Goal: Communication & Community: Answer question/provide support

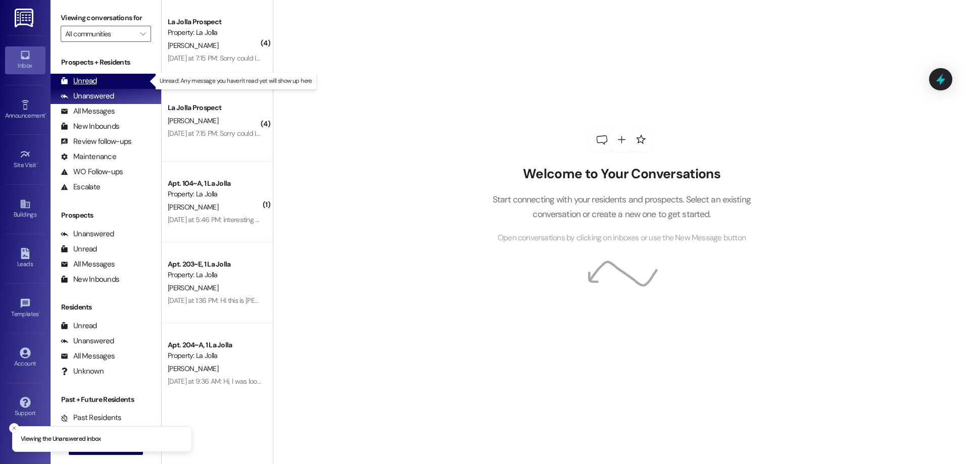
click at [98, 86] on div "Unread (0)" at bounding box center [106, 81] width 111 height 15
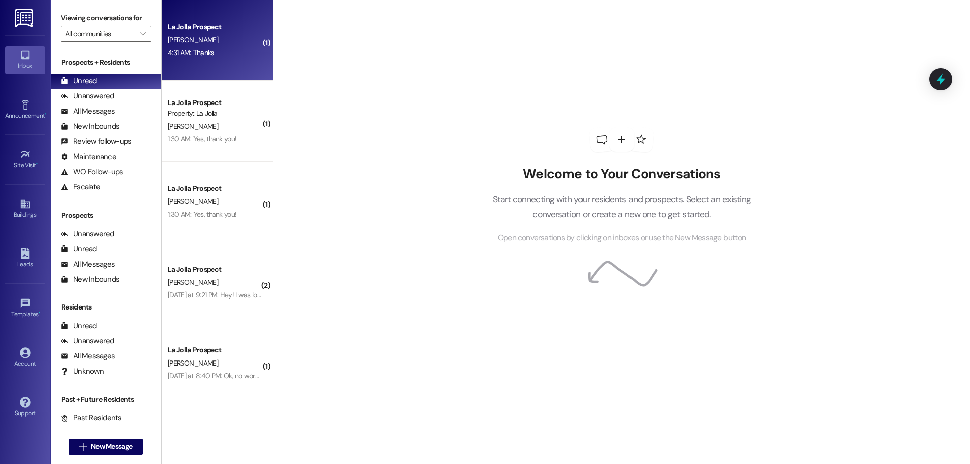
click at [225, 59] on div "4:31 AM: Thanks 4:31 AM: Thanks" at bounding box center [214, 52] width 95 height 13
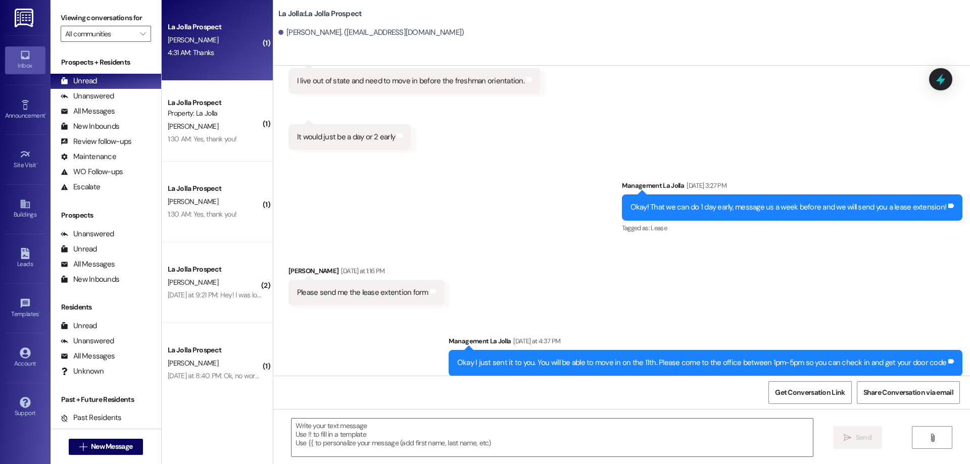
scroll to position [2162, 0]
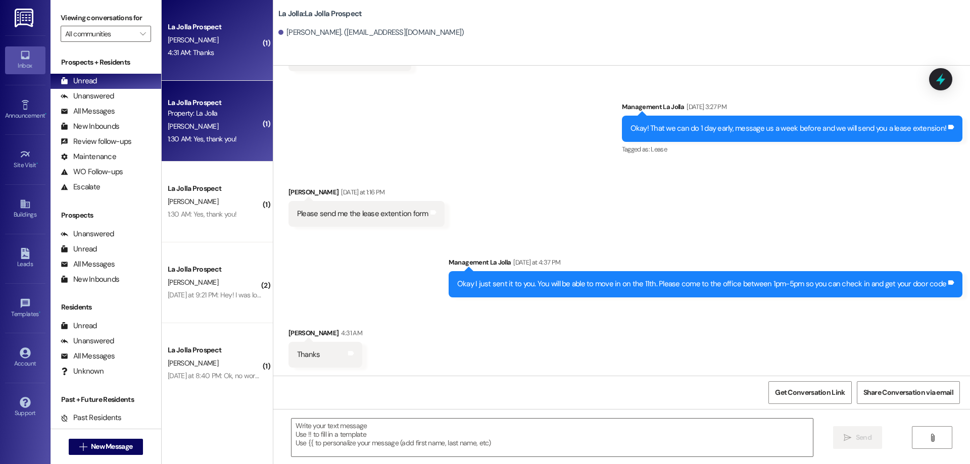
click at [217, 124] on div "A. McDougal" at bounding box center [214, 126] width 95 height 13
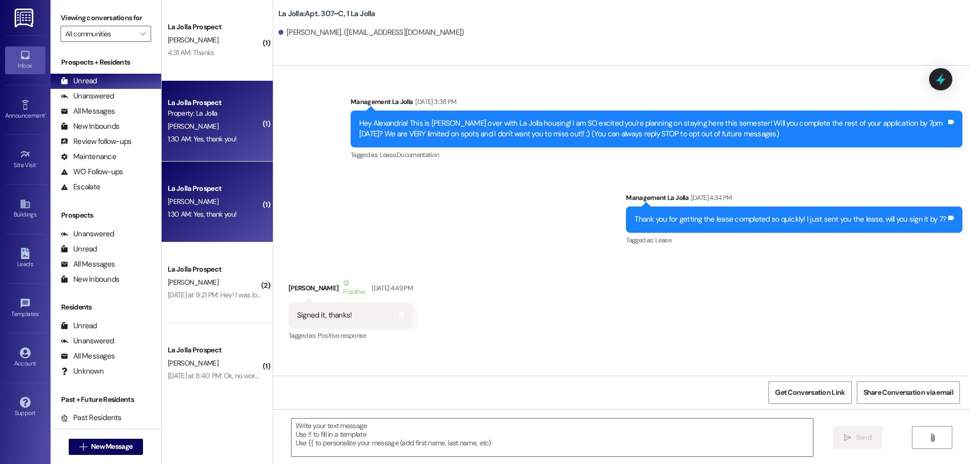
scroll to position [14399, 0]
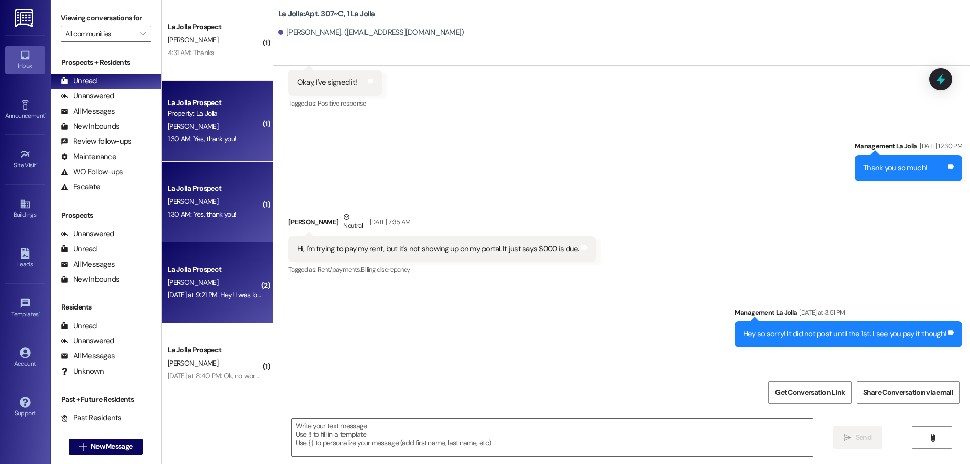
click at [220, 297] on div "Yesterday at 9:21 PM: Hey! I was looking at the posted rent to pay it but I saw…" at bounding box center [615, 294] width 894 height 9
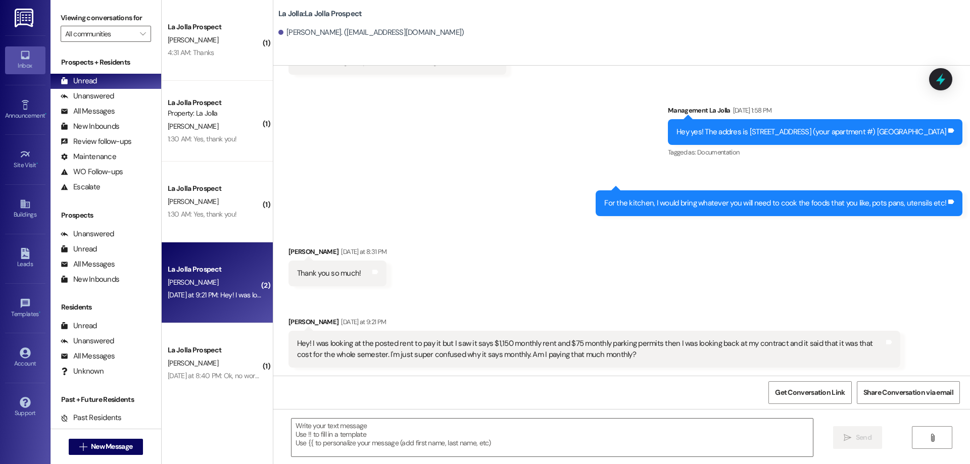
scroll to position [2481, 0]
click at [357, 432] on textarea at bounding box center [551, 438] width 521 height 38
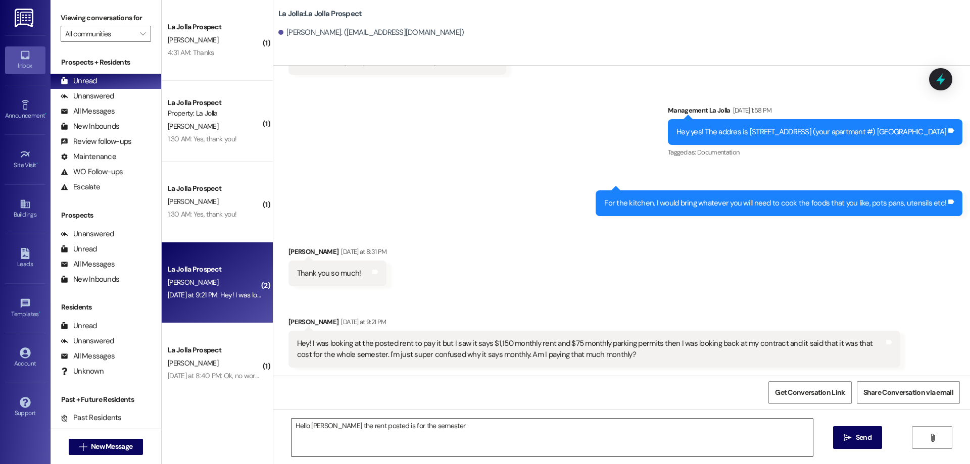
click at [424, 425] on textarea "Hello Olea the rent posted is for the semester" at bounding box center [551, 438] width 521 height 38
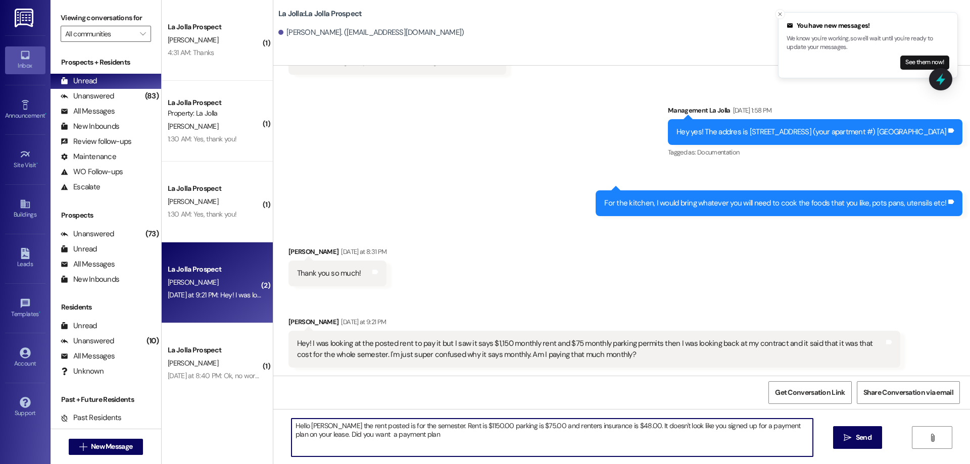
type textarea "Hello Olea the rent posted is for the semester. Rent is $1150.00 parking is $75…"
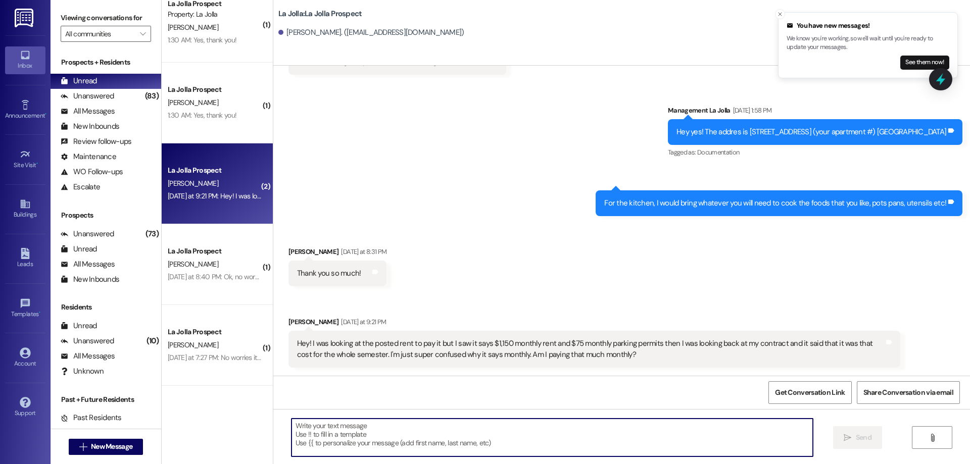
scroll to position [101, 0]
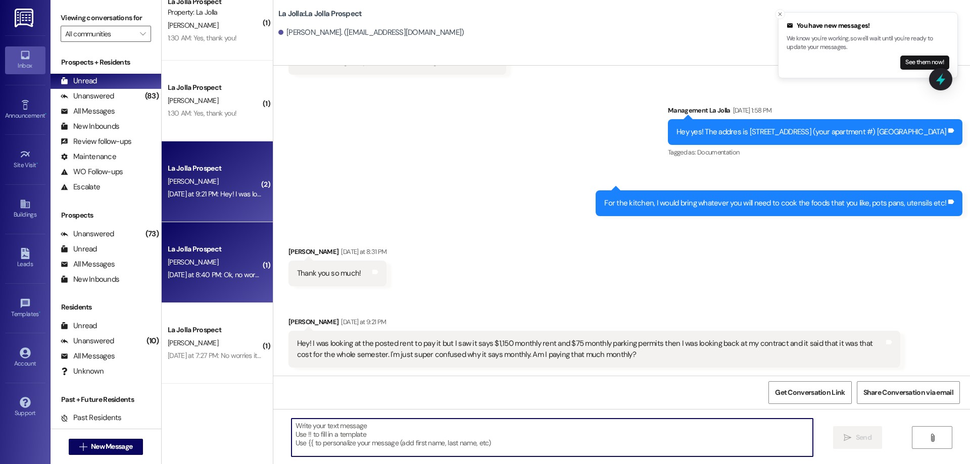
click at [208, 281] on div "Yesterday at 8:40 PM: Ok, no worries! I just signed the document so please let …" at bounding box center [214, 275] width 95 height 13
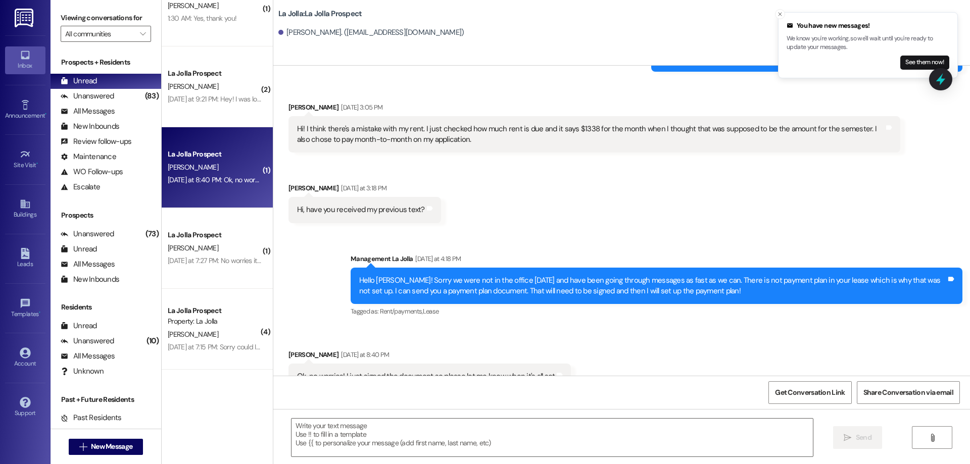
scroll to position [202, 0]
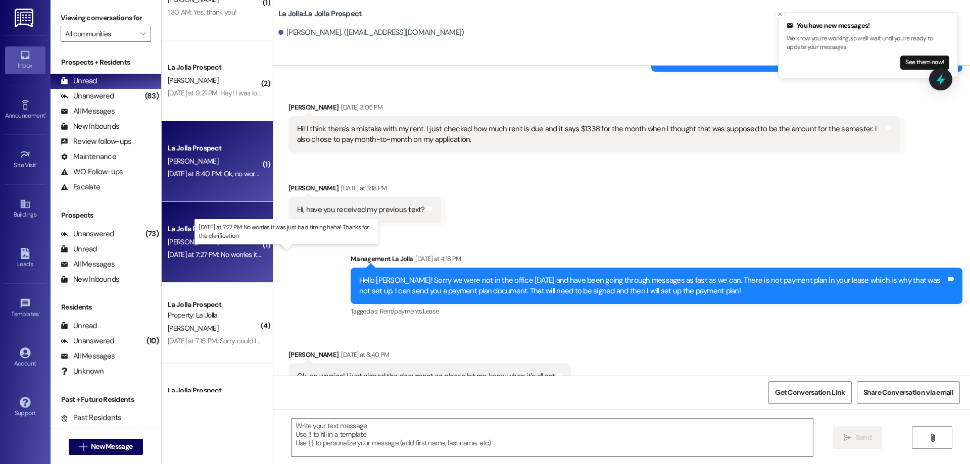
drag, startPoint x: 206, startPoint y: 259, endPoint x: 206, endPoint y: 265, distance: 5.6
click at [206, 265] on div "La Jolla Prospect C. Johnson Yesterday at 7:27 PM: No worries it was just bad t…" at bounding box center [217, 242] width 111 height 81
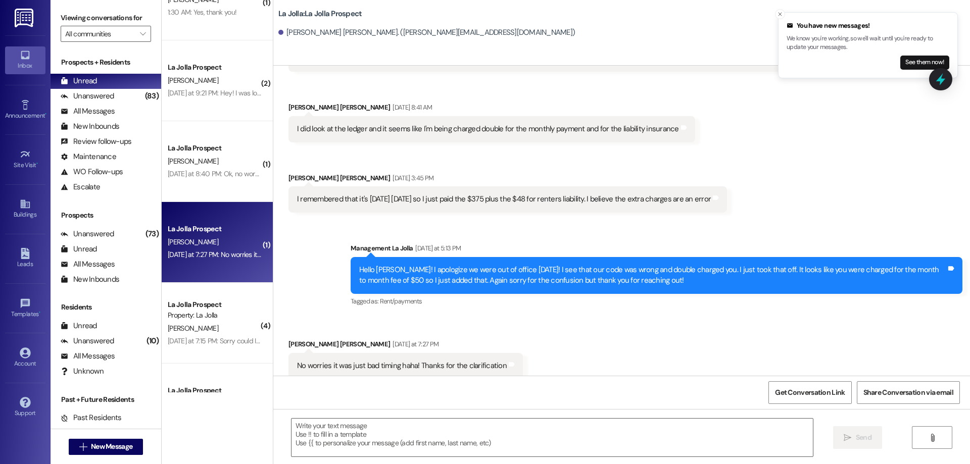
scroll to position [253, 0]
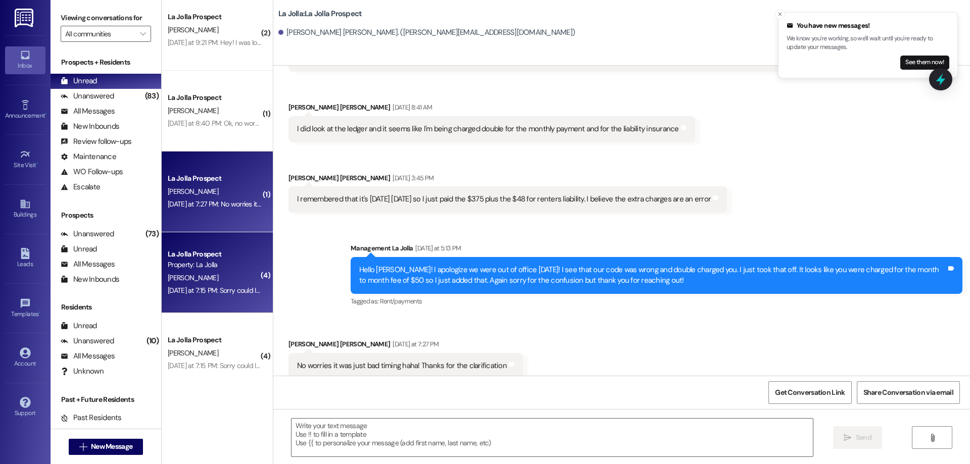
click at [211, 272] on div "M. Mills" at bounding box center [214, 278] width 95 height 13
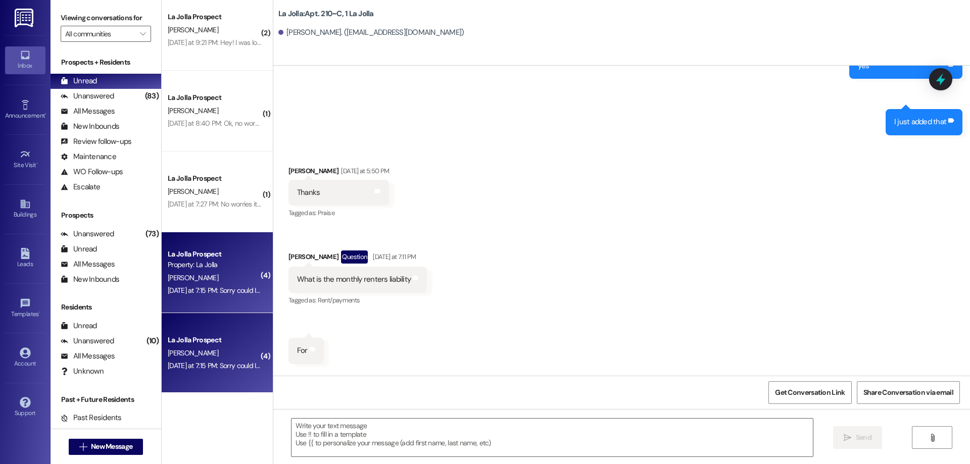
scroll to position [16603, 0]
click at [334, 434] on textarea at bounding box center [551, 438] width 521 height 38
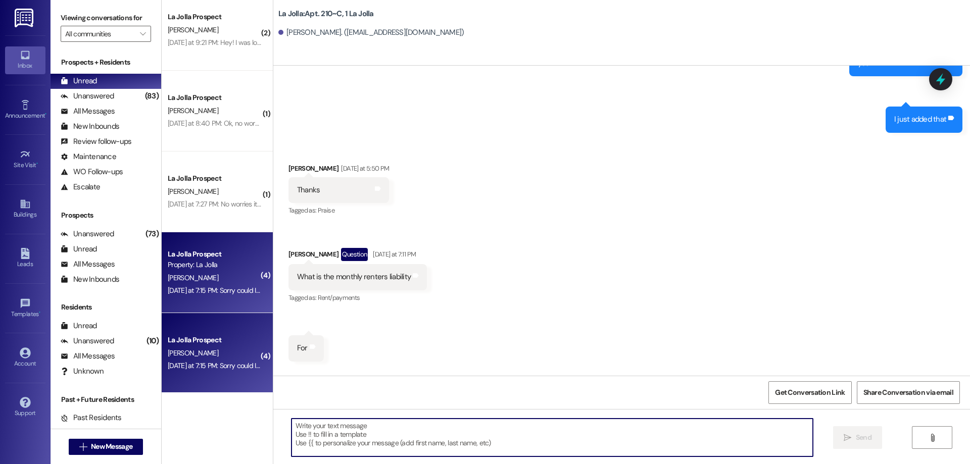
click at [358, 446] on textarea at bounding box center [551, 438] width 521 height 38
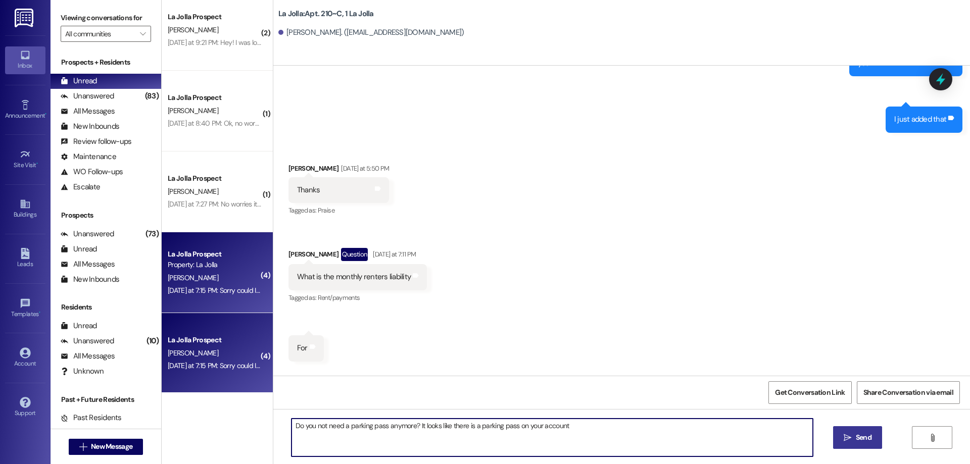
type textarea "Do you not need a parking pass anymore? It looks like there is a parking pass o…"
click at [865, 442] on span "Send" at bounding box center [864, 437] width 16 height 11
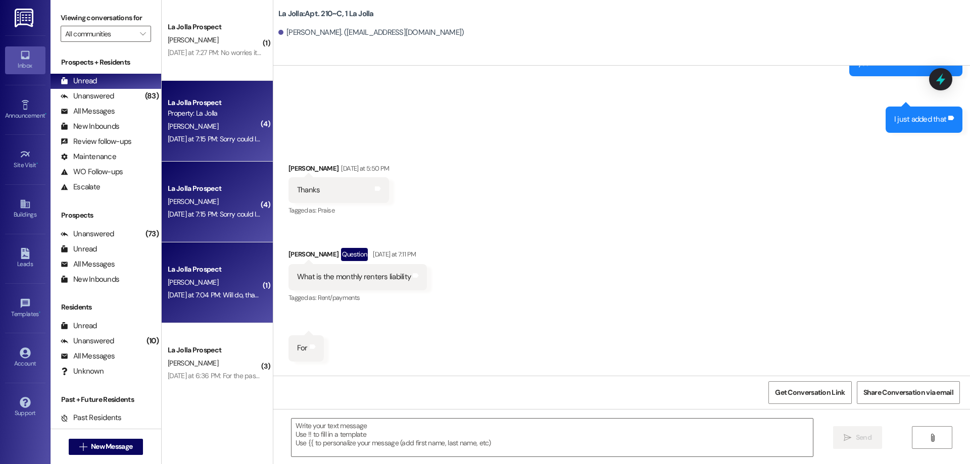
scroll to position [16602, 0]
click at [203, 290] on div "Yesterday at 7:04 PM: Will do, thank you! Yesterday at 7:04 PM: Will do, thank …" at bounding box center [214, 295] width 95 height 13
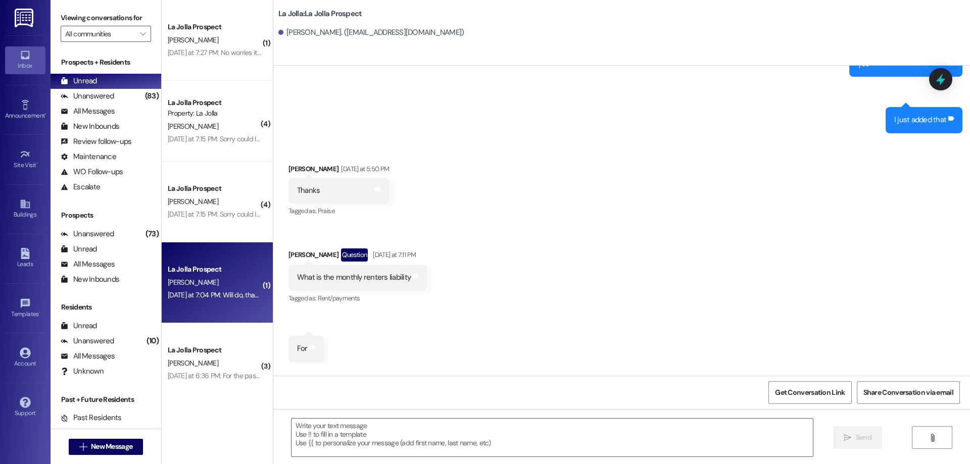
scroll to position [707, 0]
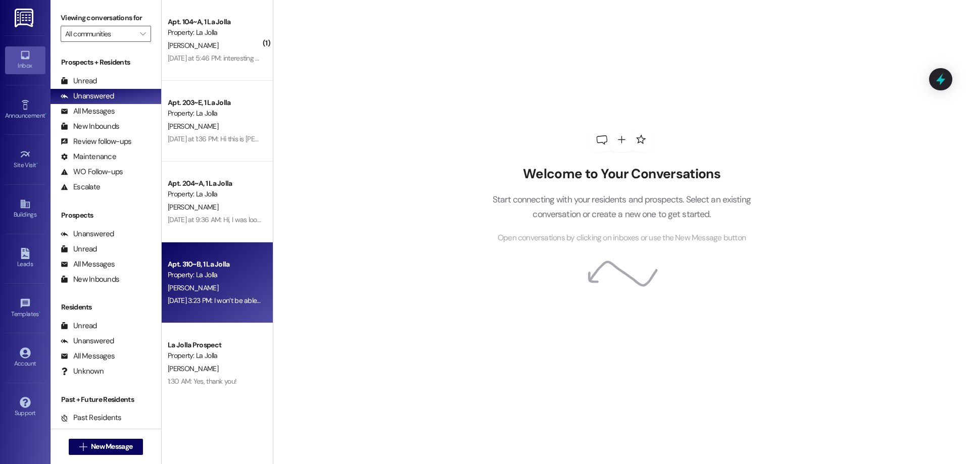
click at [205, 322] on div "Apt. 310~B, 1 La Jolla Property: La Jolla K. Hancock Sep 01, 2025 at 3:23 PM: I…" at bounding box center [217, 282] width 111 height 81
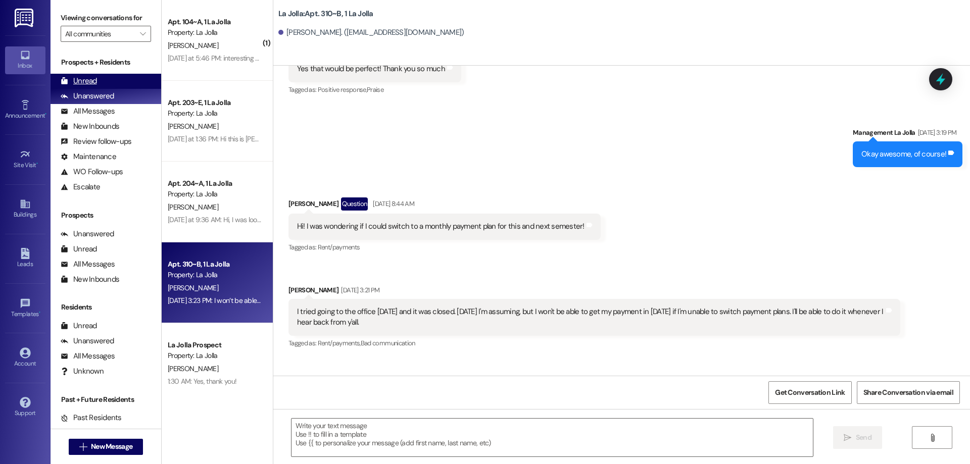
click at [111, 77] on div "Unread (0)" at bounding box center [106, 81] width 111 height 15
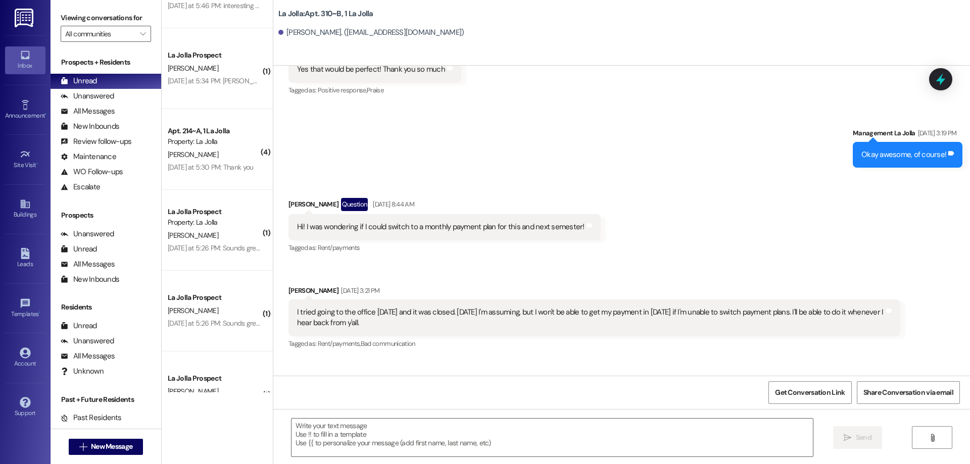
scroll to position [577, 0]
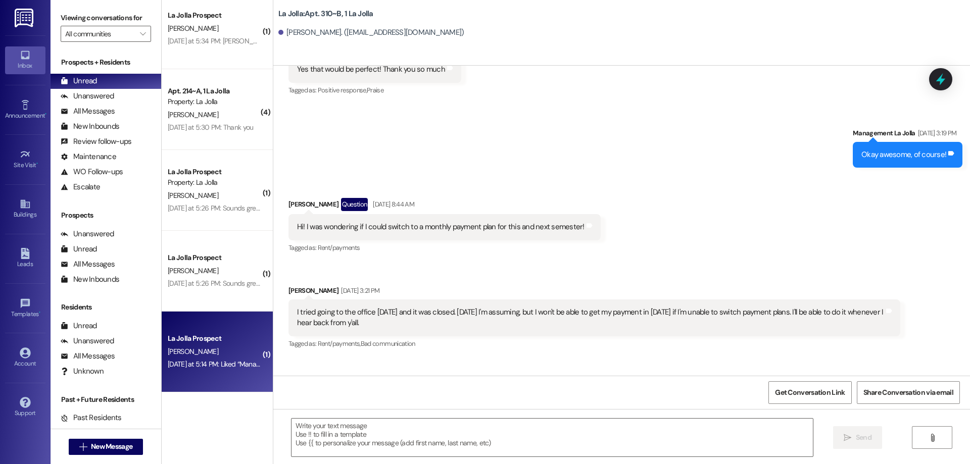
click at [183, 368] on div "Yesterday at 5:14 PM: Liked “Management La Jolla (La Jolla): Hello, yes you wil…" at bounding box center [388, 364] width 440 height 9
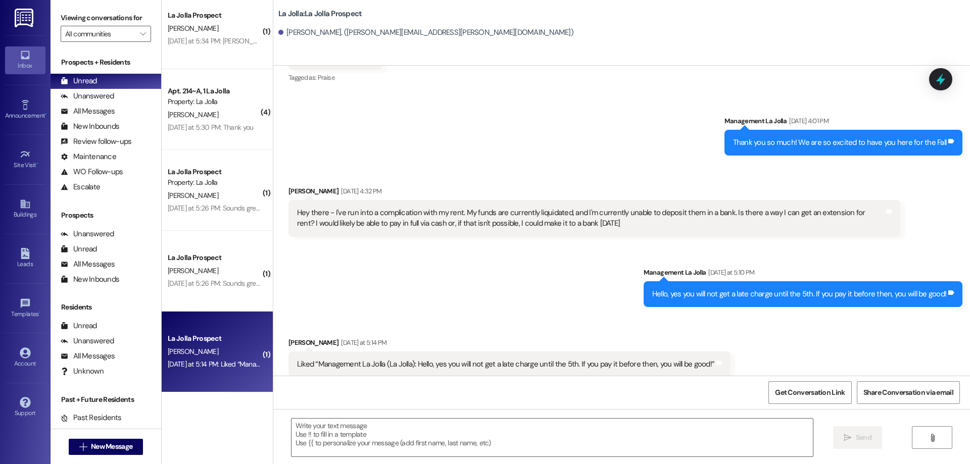
scroll to position [999, 0]
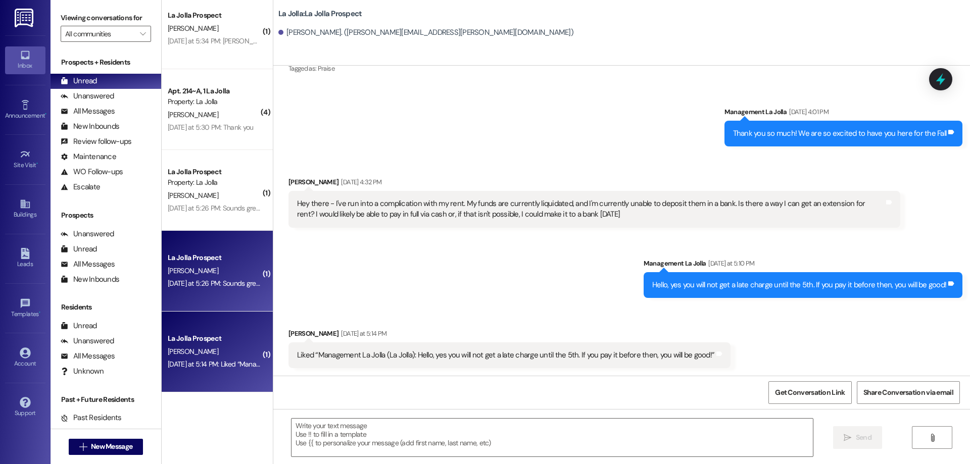
click at [200, 288] on div "Yesterday at 5:26 PM: Sounds great Yesterday at 5:26 PM: Sounds great" at bounding box center [215, 283] width 94 height 9
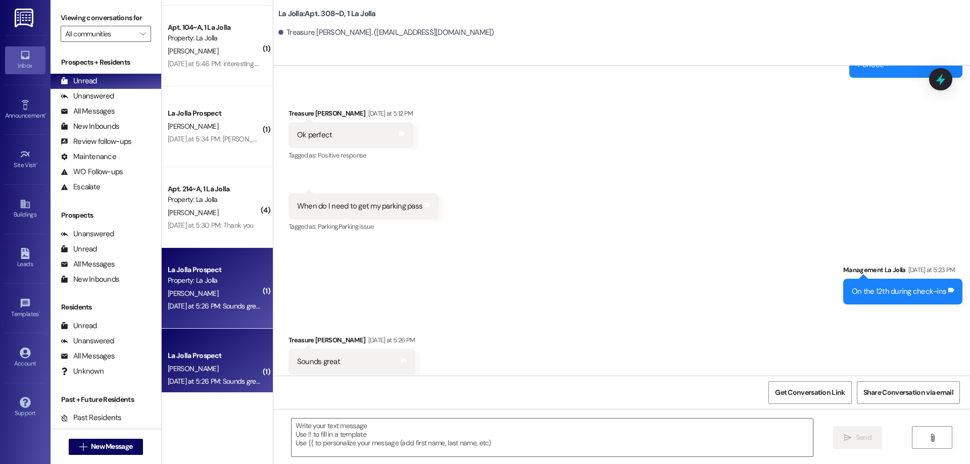
scroll to position [476, 0]
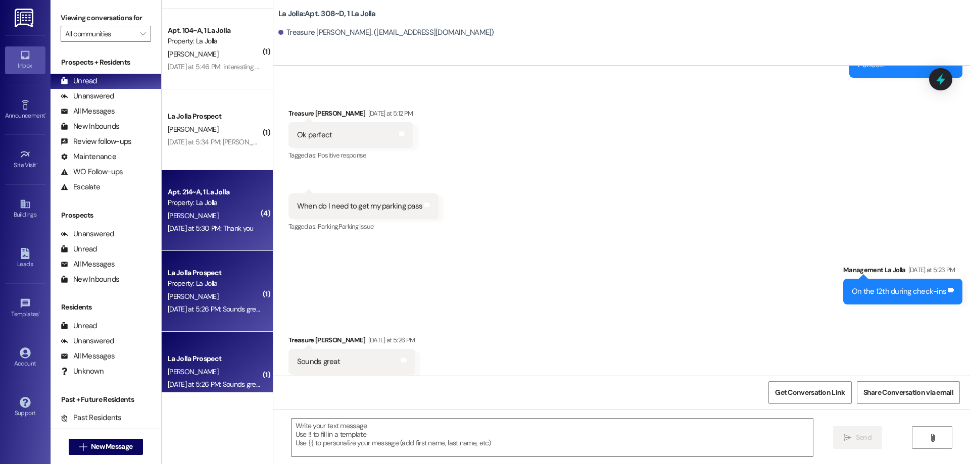
click at [207, 248] on div "Apt. 214~A, 1 La Jolla Property: La Jolla A. Stuart Yesterday at 5:30 PM: Thank…" at bounding box center [217, 210] width 111 height 81
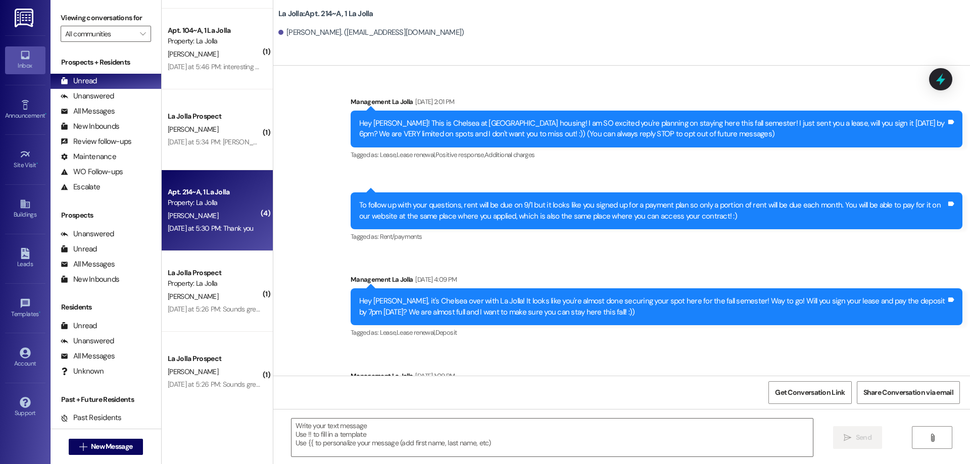
scroll to position [28712, 0]
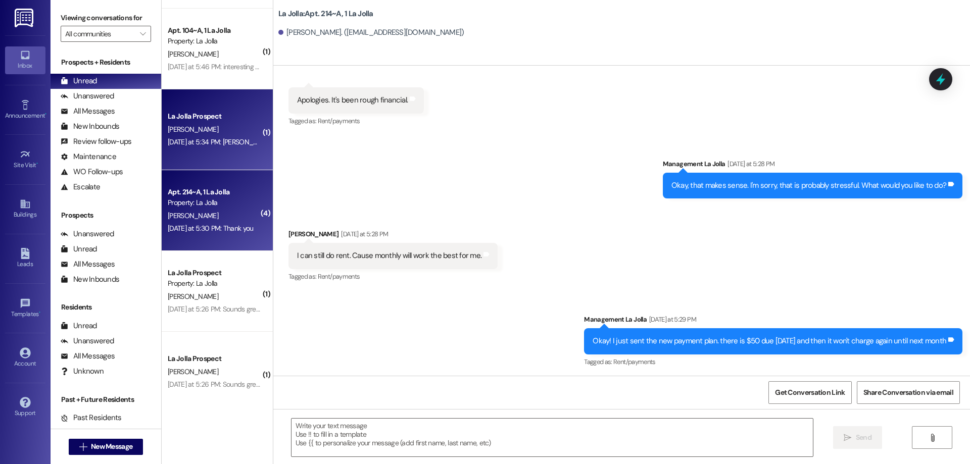
click at [178, 134] on div "S. Brown" at bounding box center [214, 129] width 95 height 13
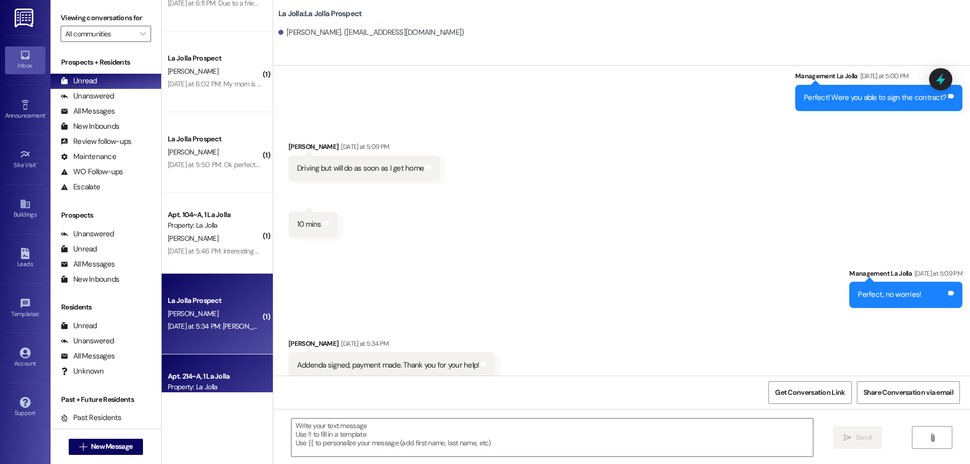
scroll to position [274, 0]
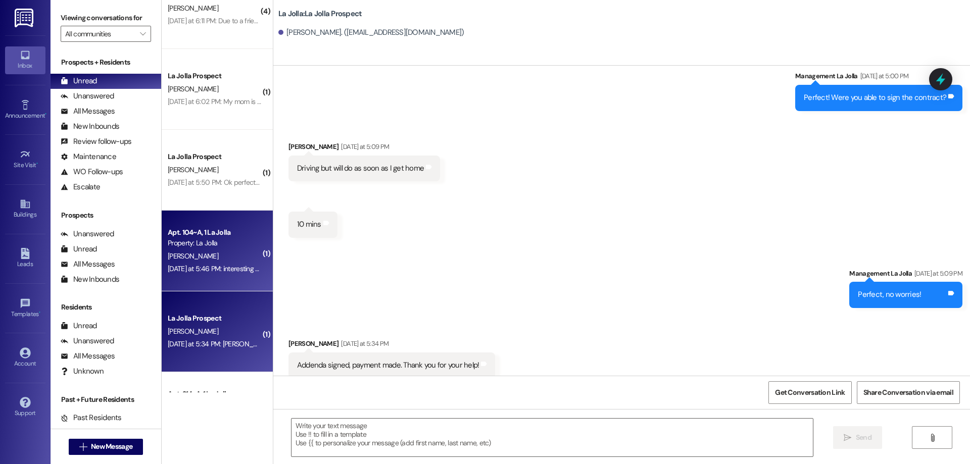
click at [211, 257] on div "[PERSON_NAME]" at bounding box center [214, 256] width 95 height 13
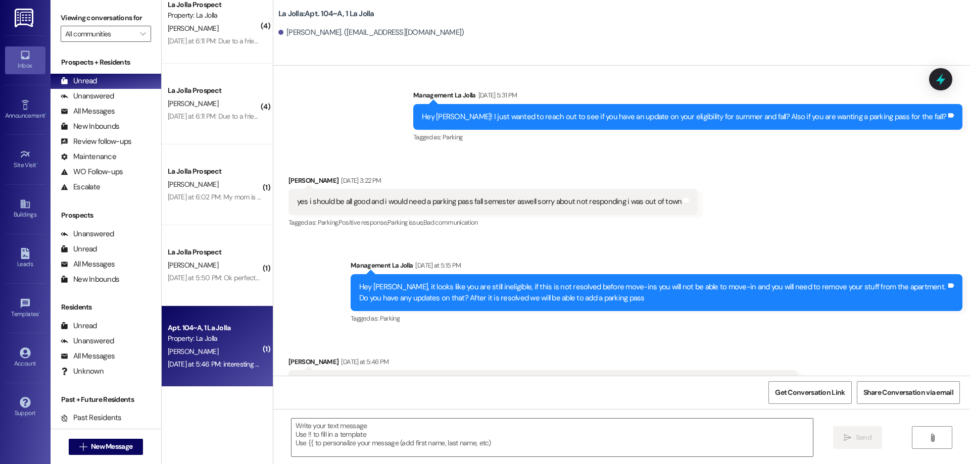
scroll to position [173, 0]
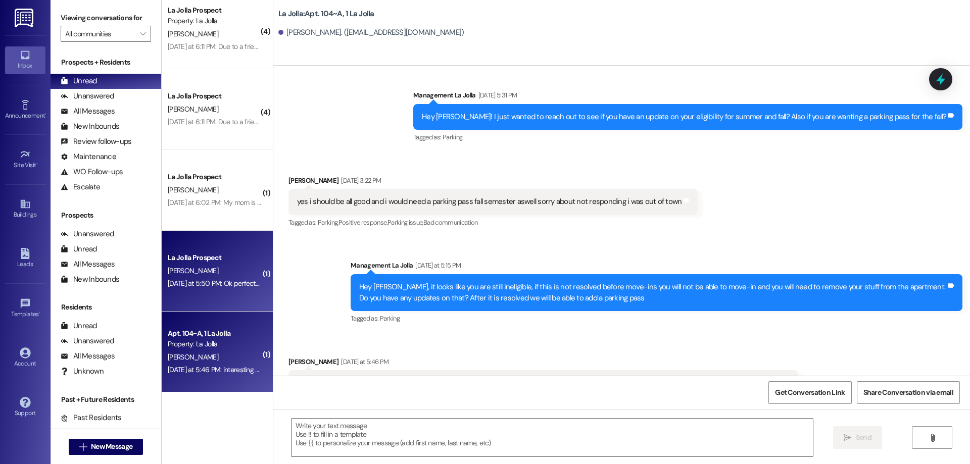
click at [208, 280] on div "Yesterday at 5:50 PM: Ok perfect! Also when I get there on the 6th should I che…" at bounding box center [310, 283] width 284 height 9
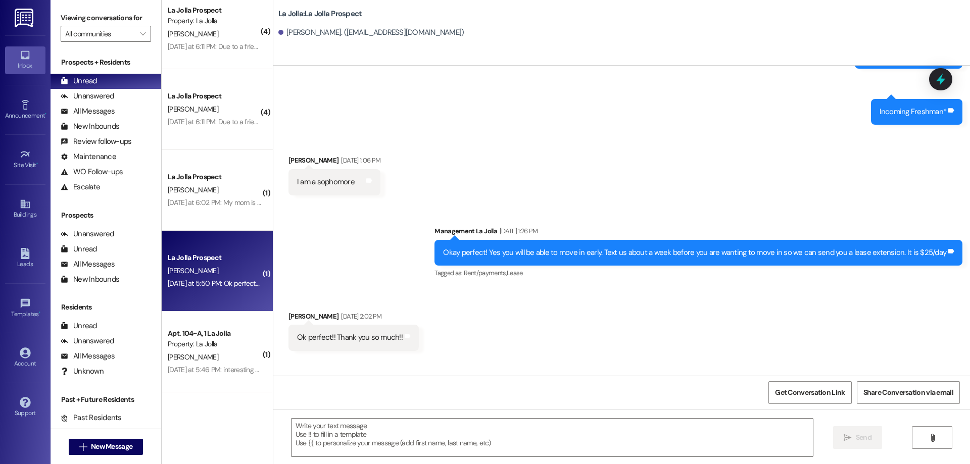
scroll to position [960, 0]
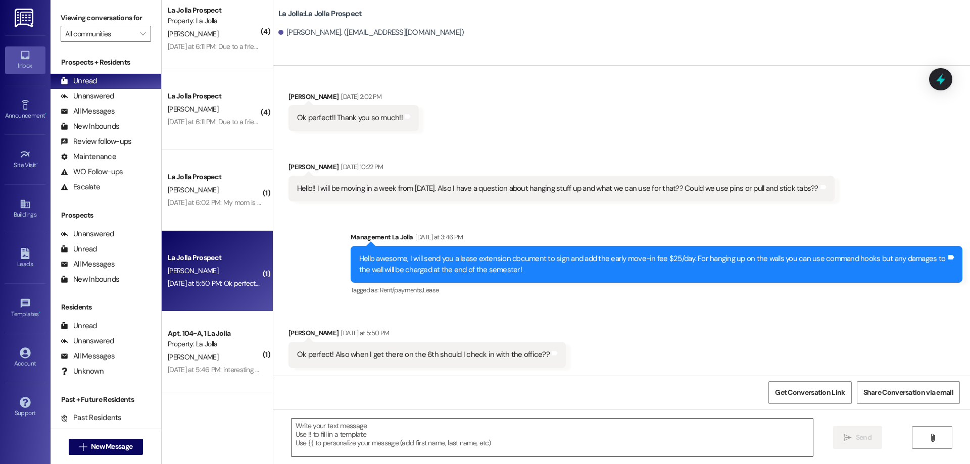
click at [496, 442] on textarea at bounding box center [551, 438] width 521 height 38
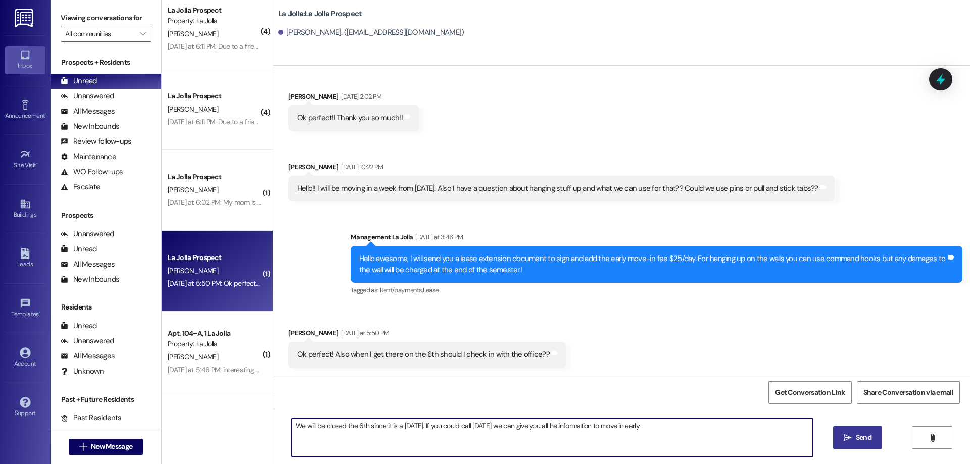
type textarea "We will be closed the 6th since it is a Saturday. If you could call Friday we c…"
click at [846, 439] on icon "" at bounding box center [847, 438] width 8 height 8
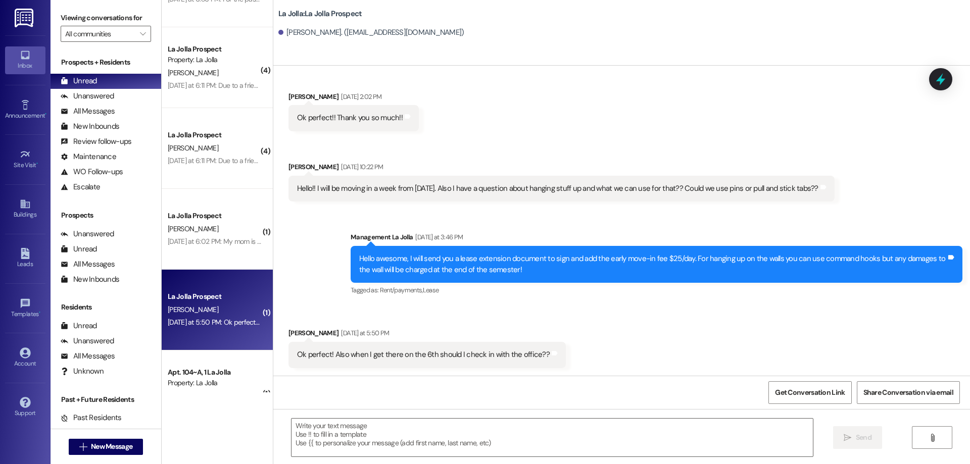
scroll to position [123, 0]
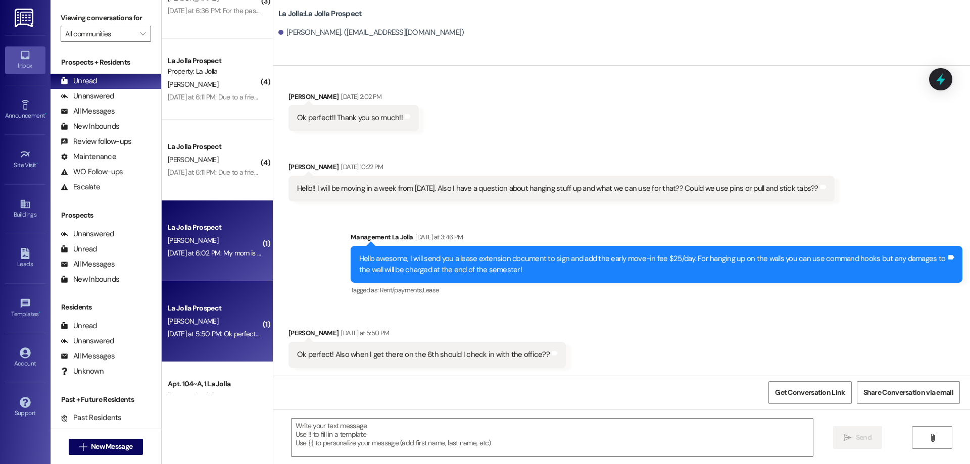
click at [228, 253] on div "Yesterday at 6:02 PM: My mom is wondering if you can send me their emails now t…" at bounding box center [423, 252] width 511 height 9
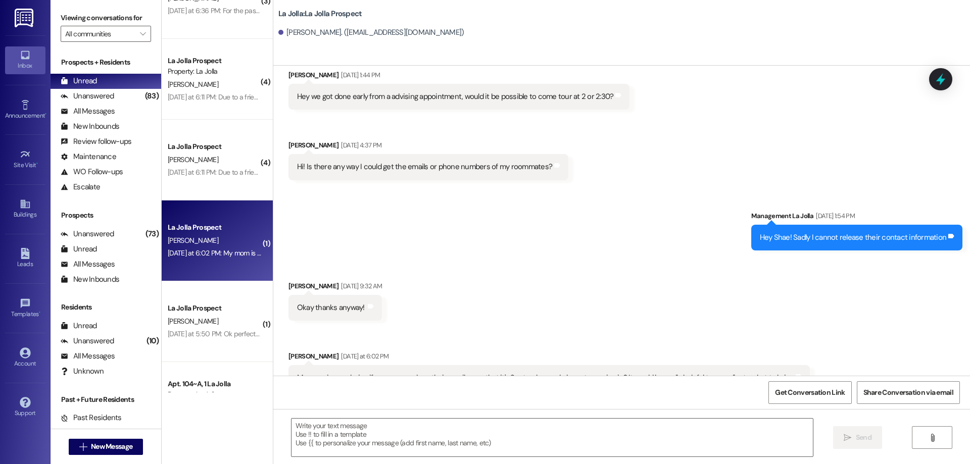
scroll to position [877, 0]
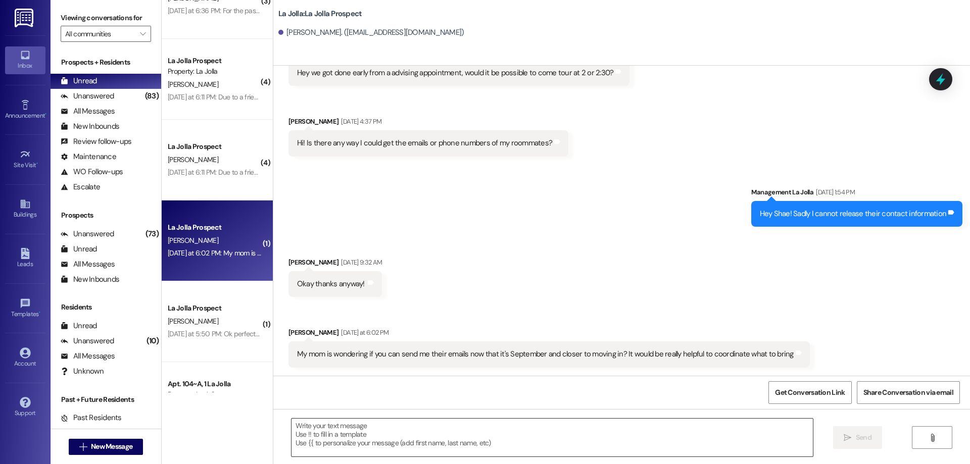
drag, startPoint x: 344, startPoint y: 444, endPoint x: 338, endPoint y: 437, distance: 9.3
click at [344, 443] on textarea at bounding box center [551, 438] width 521 height 38
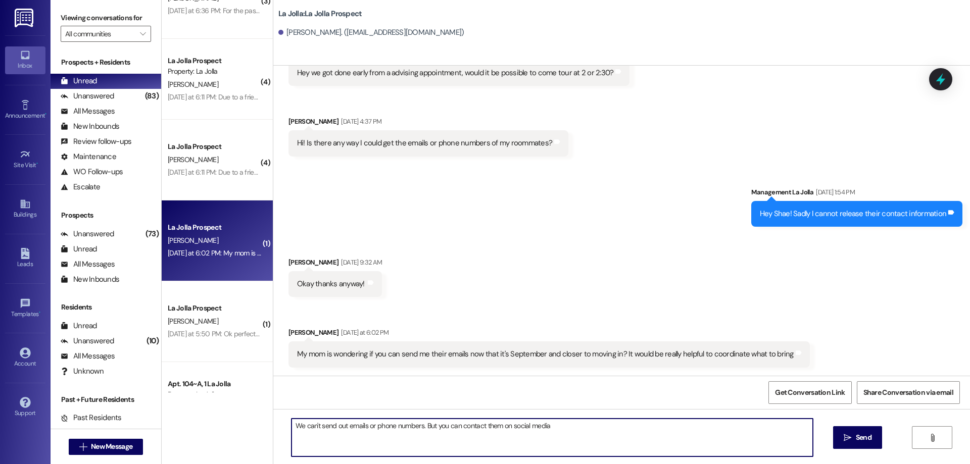
type textarea "We can't send out emails or phone numbers. But you can contact them on social m…"
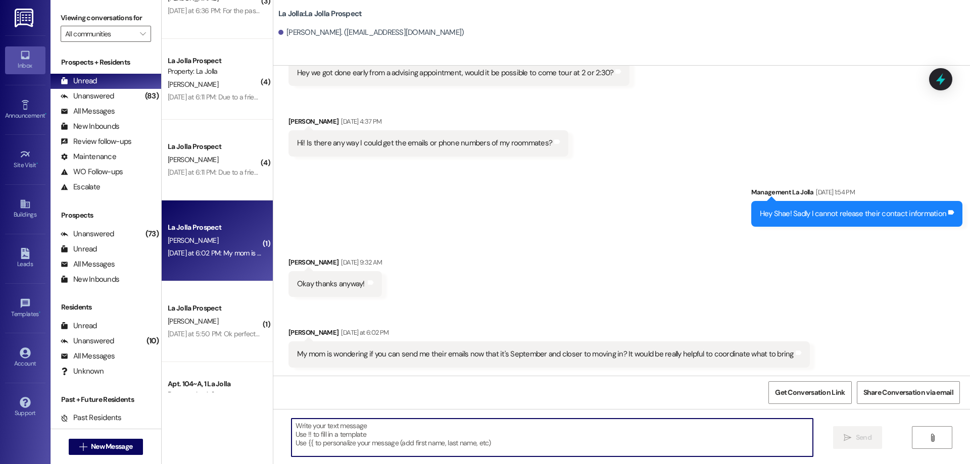
scroll to position [876, 0]
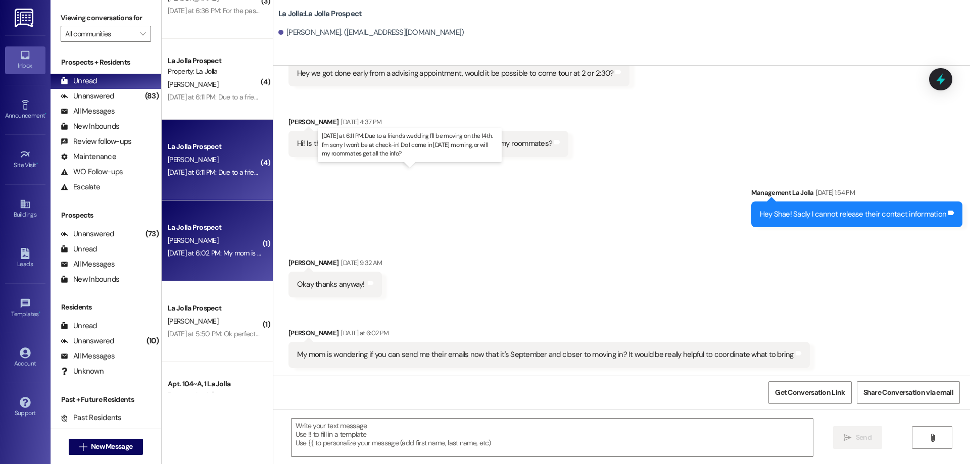
click at [226, 171] on div "Yesterday at 6:11 PM: Due to a friends wedding I'll be moving on the 14th. I'm …" at bounding box center [410, 172] width 484 height 9
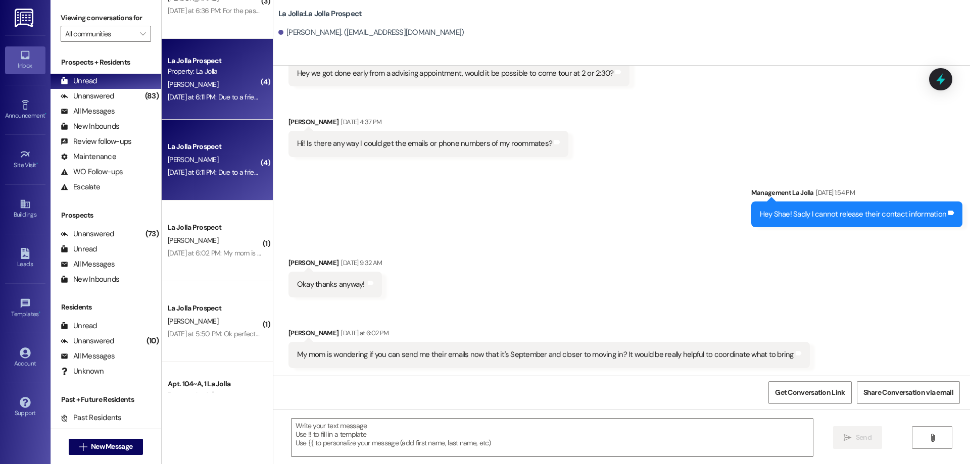
scroll to position [2958, 0]
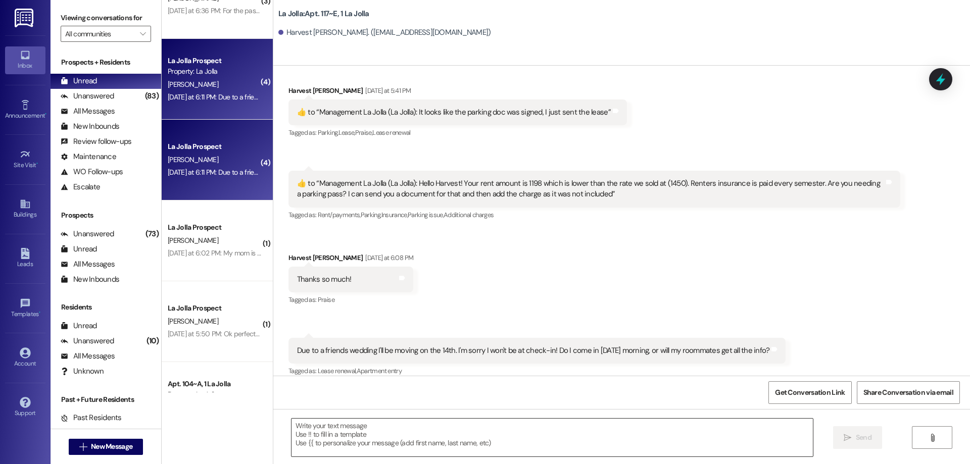
click at [350, 435] on textarea at bounding box center [551, 438] width 521 height 38
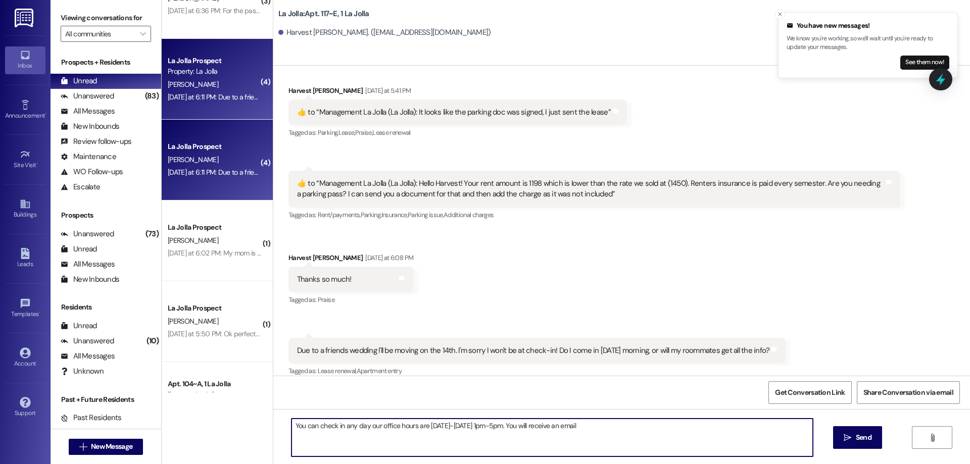
click at [584, 427] on textarea "You can check in any day our office hours are Monday-Friday 1pm-5pm. You will r…" at bounding box center [551, 438] width 521 height 38
type textarea "You can check in any day our office hours are Monday-Friday 1pm-5pm. You will r…"
click at [834, 439] on button " Send" at bounding box center [857, 437] width 49 height 23
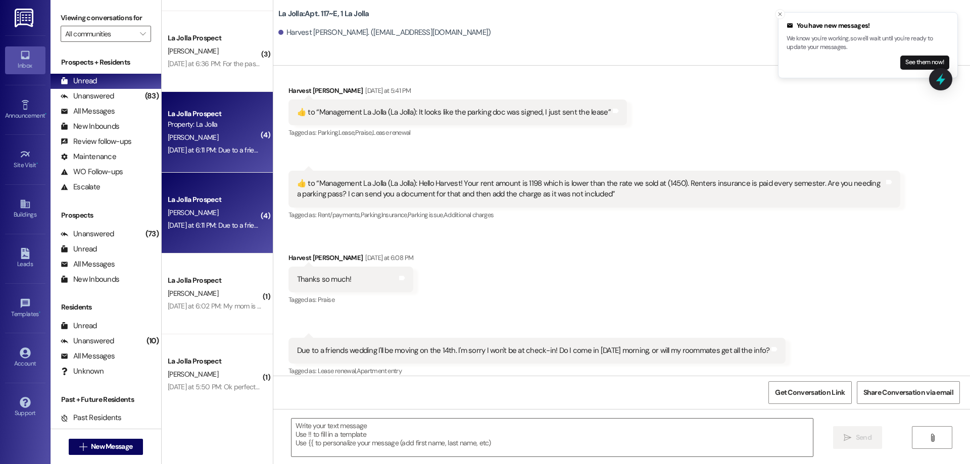
scroll to position [0, 0]
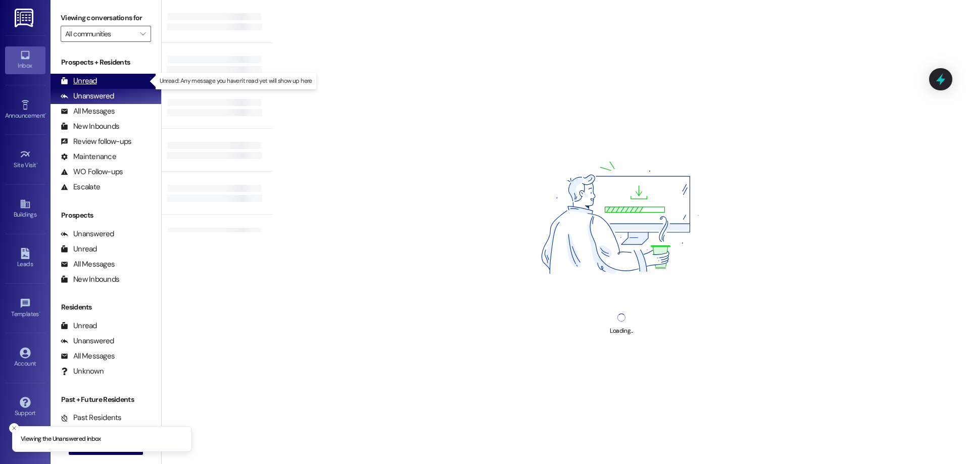
click at [123, 76] on div "Unread (0)" at bounding box center [106, 81] width 111 height 15
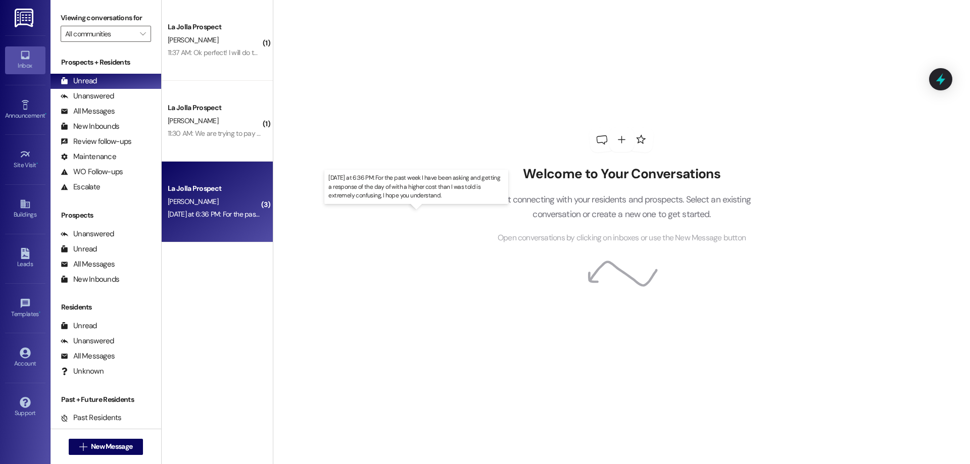
click at [236, 215] on div "Yesterday at 6:36 PM: For the past week I have been asking and getting a respon…" at bounding box center [422, 214] width 508 height 9
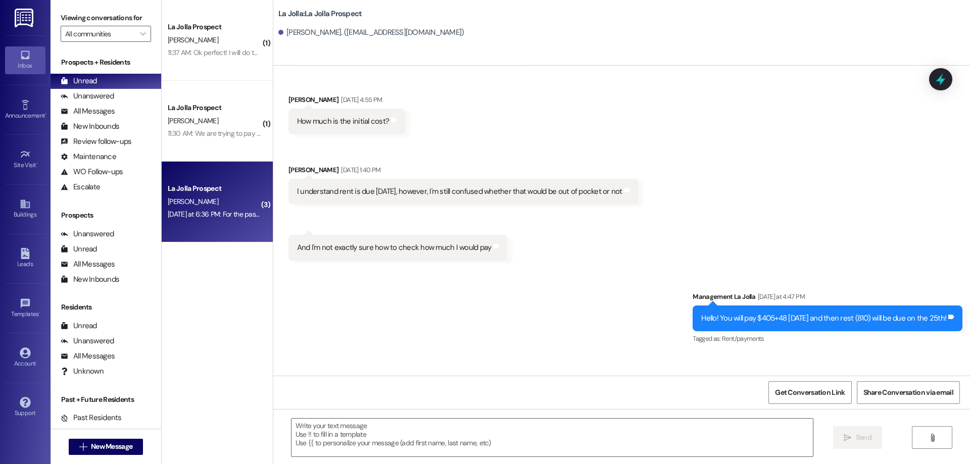
scroll to position [1498, 0]
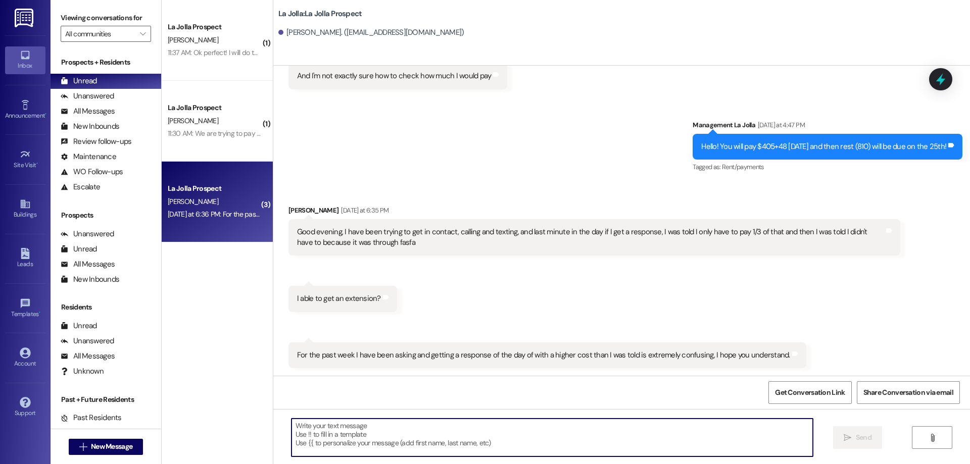
click at [458, 437] on textarea at bounding box center [551, 438] width 521 height 38
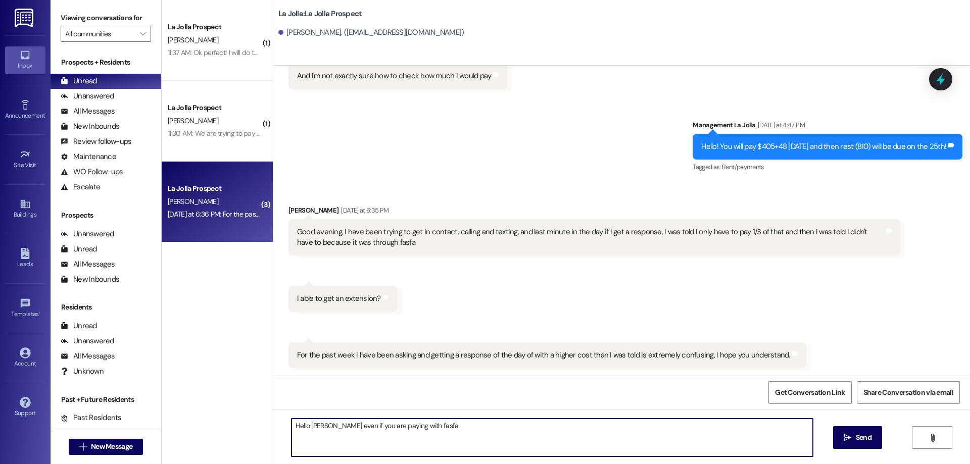
click at [431, 418] on div "Hello Lauryn even if you are paying with fasfa  Send " at bounding box center [621, 447] width 696 height 76
click at [434, 431] on textarea "Hello Lauryn even if you are paying with fasfa" at bounding box center [551, 438] width 521 height 38
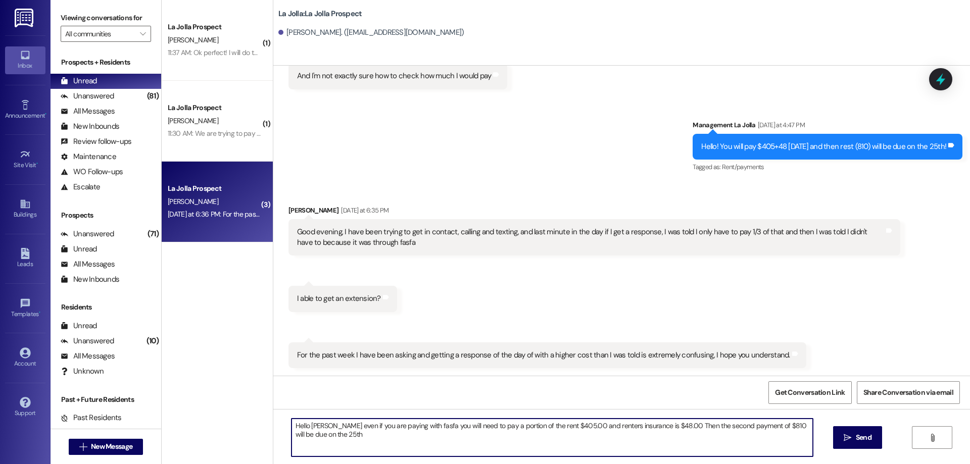
click at [324, 427] on textarea "Hello Lauryn even if you are paying with fasfa you will need to pay a portion o…" at bounding box center [551, 438] width 521 height 38
click at [772, 426] on textarea "Hello Lauryn I am sorry in the delay of getting back to you! Even if you are pa…" at bounding box center [551, 438] width 521 height 38
click at [467, 440] on textarea "Hello Lauryn I am sorry in the delay of getting back to you! Even if you are pa…" at bounding box center [551, 438] width 521 height 38
type textarea "Hello Lauryn I am sorry in the delay of getting back to you! Even if you are pa…"
click at [866, 438] on span "Send" at bounding box center [864, 437] width 16 height 11
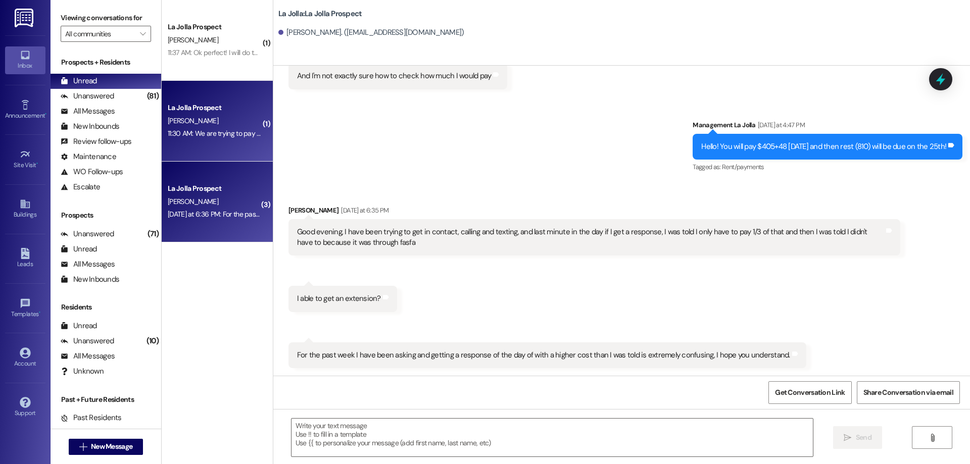
click at [231, 136] on div "11:30 AM: We are trying to pay my daughter's rent. Katie Sorensen. She no longe…" at bounding box center [560, 133] width 785 height 9
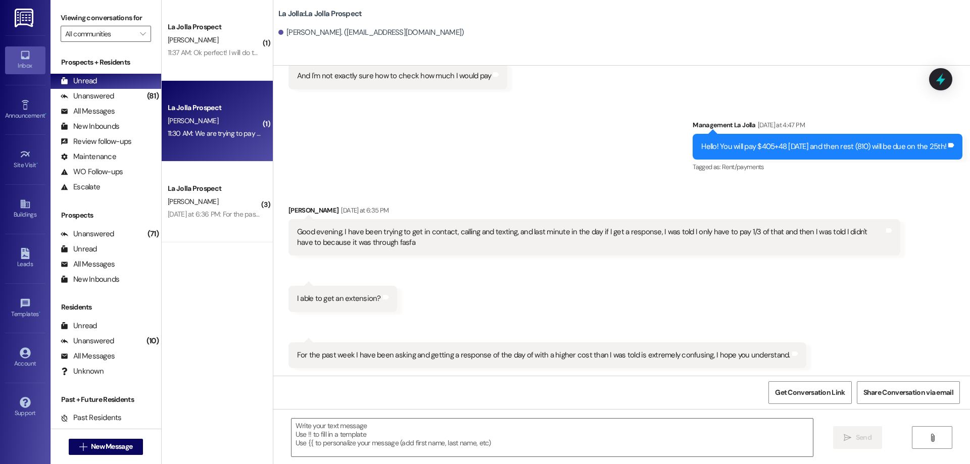
scroll to position [0, 0]
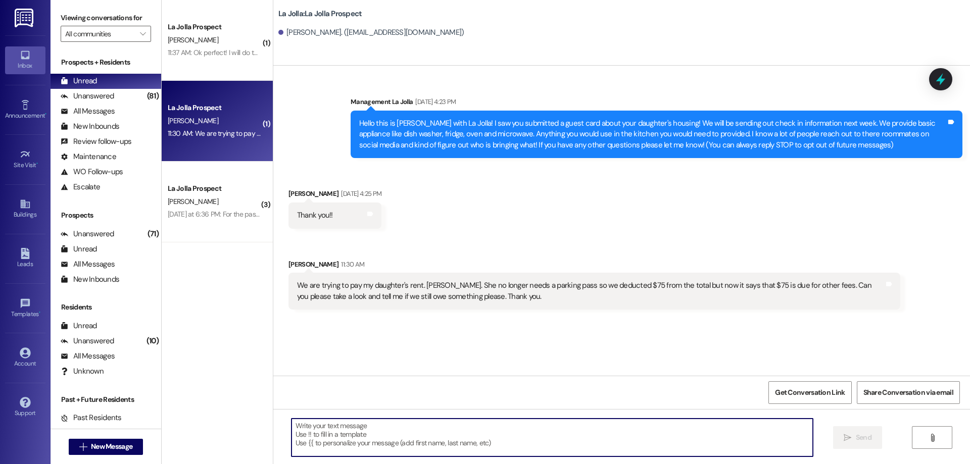
click at [338, 447] on textarea at bounding box center [551, 438] width 521 height 38
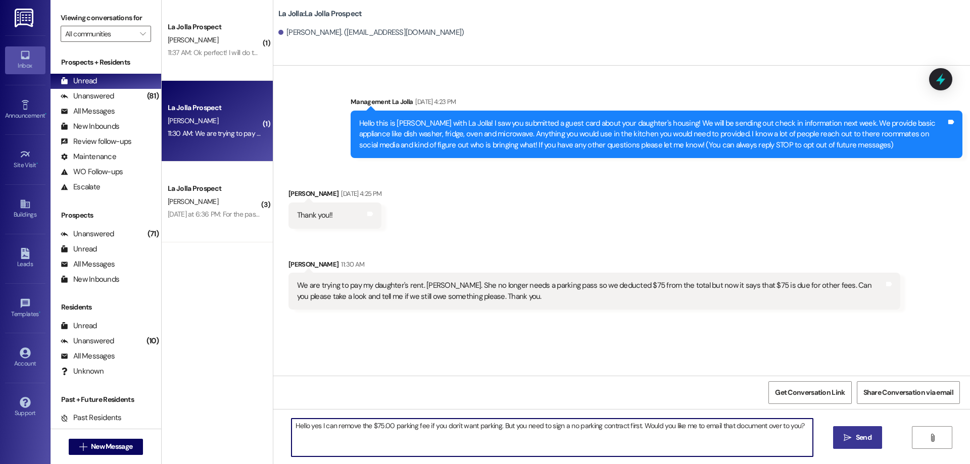
click at [803, 434] on textarea "Hello yes I can remove the $75.00 parking fee if you don't want parking. But yo…" at bounding box center [551, 438] width 521 height 38
type textarea "Hello yes I can remove the $75.00 parking fee if you don't want parking. But yo…"
click at [841, 437] on span " Send" at bounding box center [857, 437] width 32 height 11
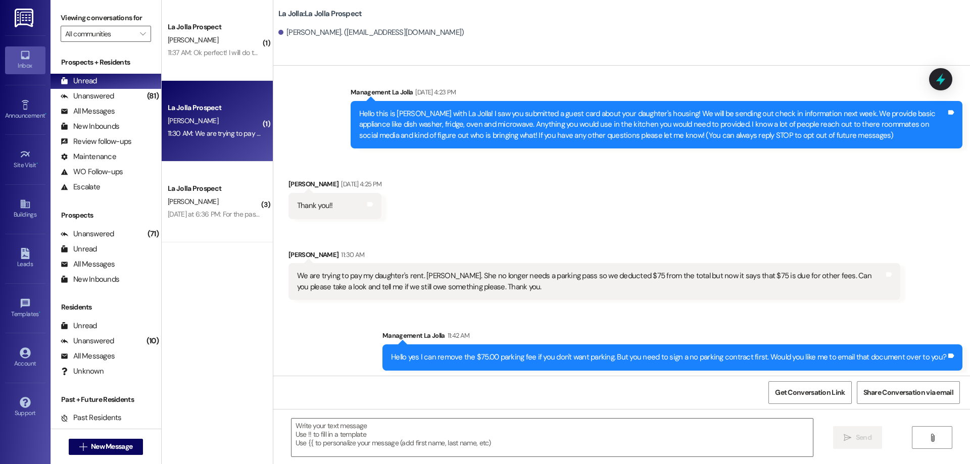
scroll to position [13, 0]
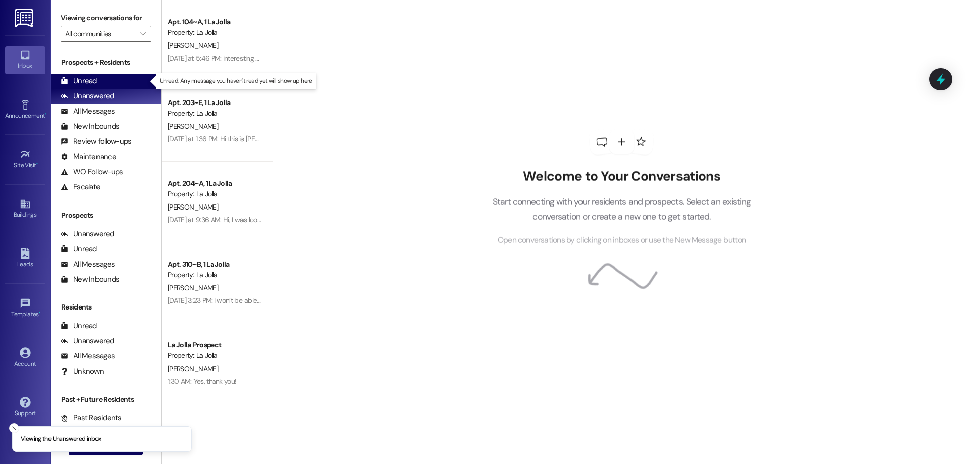
click at [99, 77] on div "Unread (0)" at bounding box center [106, 81] width 111 height 15
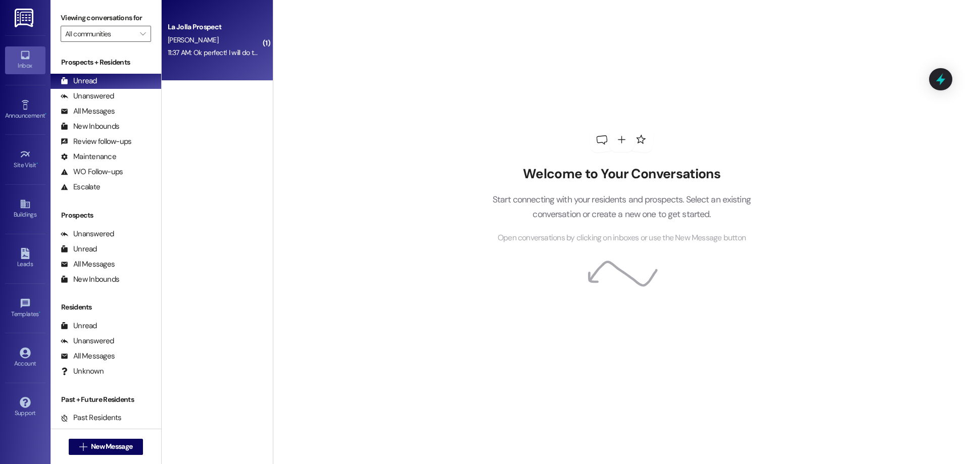
click at [215, 44] on div "L. Murray" at bounding box center [214, 40] width 95 height 13
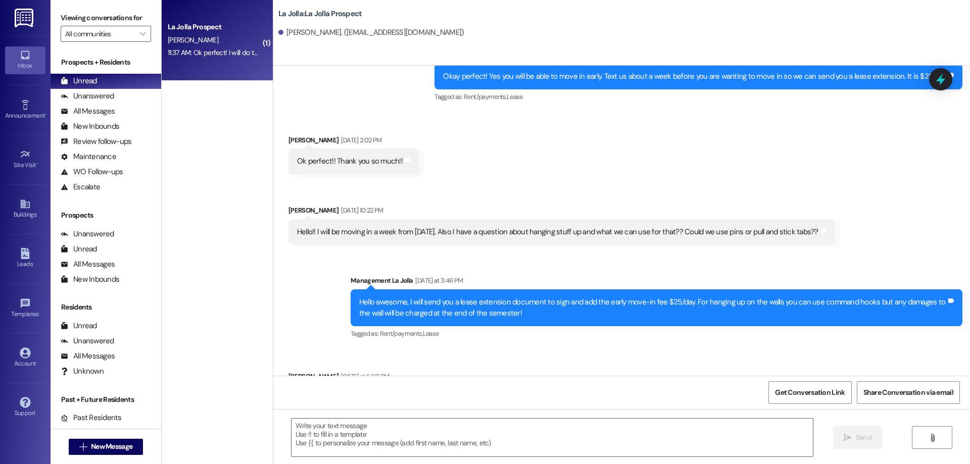
scroll to position [1100, 0]
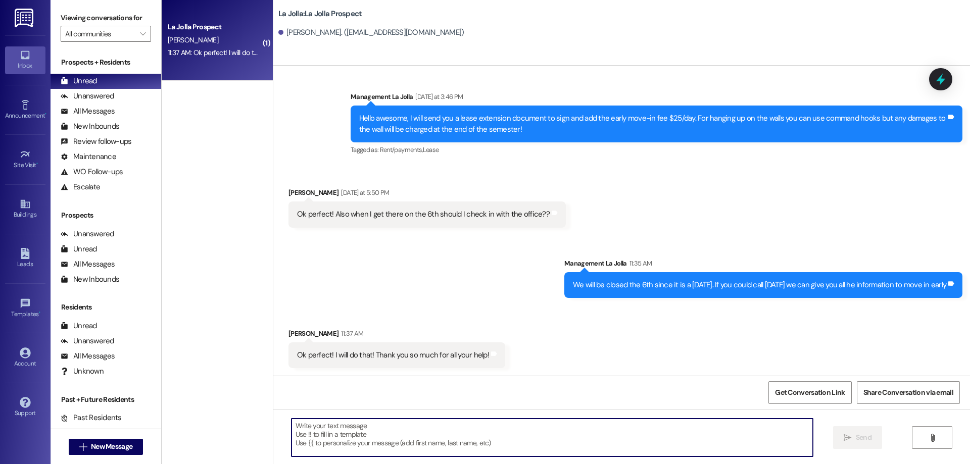
click at [386, 428] on textarea at bounding box center [551, 438] width 521 height 38
type textarea "Yes of course! Have a great day :)"
click at [848, 440] on icon "" at bounding box center [847, 438] width 8 height 8
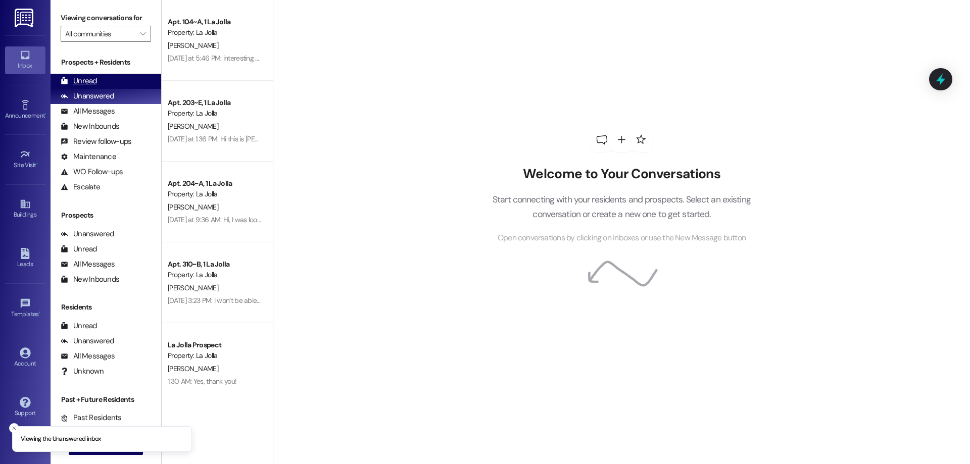
click at [134, 75] on div "Unread (0)" at bounding box center [106, 81] width 111 height 15
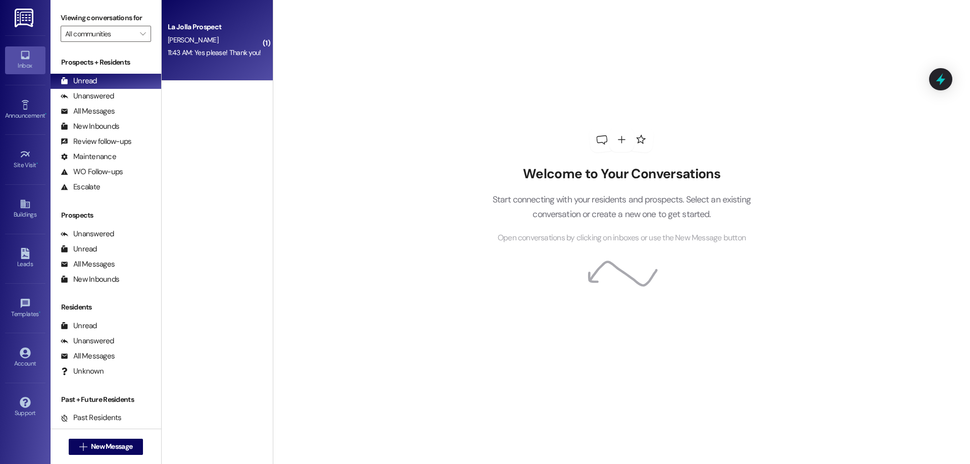
click at [196, 48] on div "11:43 AM: Yes please! Thank you! 11:43 AM: Yes please! Thank you!" at bounding box center [214, 52] width 93 height 9
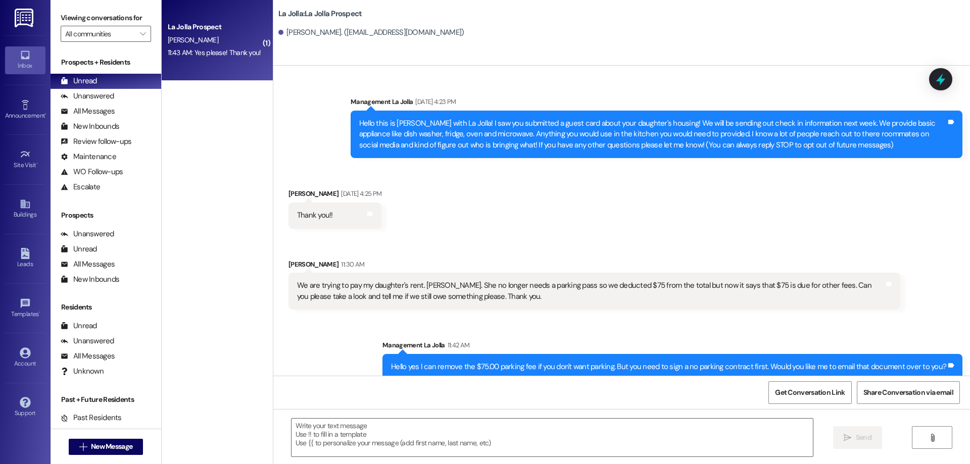
scroll to position [97, 0]
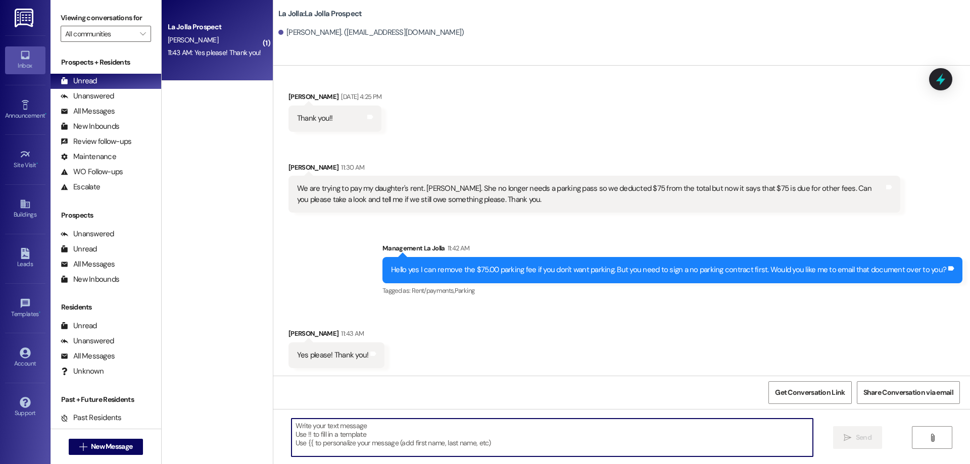
click at [353, 440] on textarea at bounding box center [551, 438] width 521 height 38
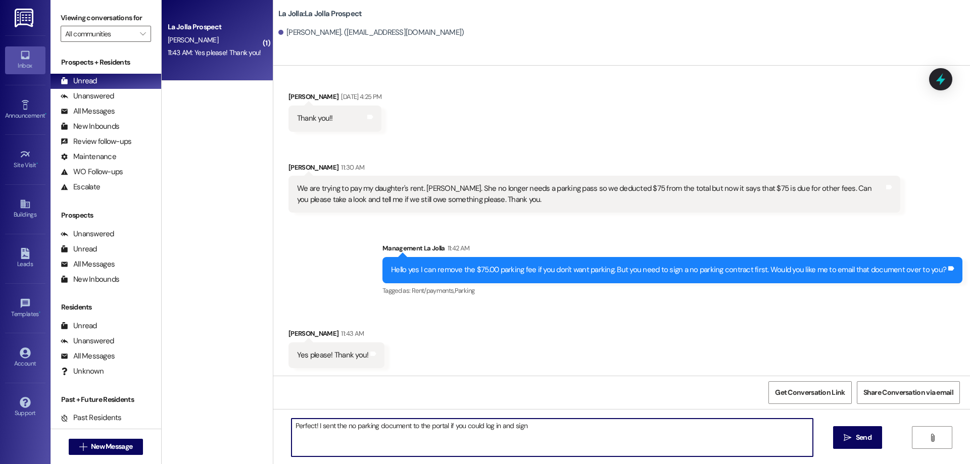
click at [523, 429] on textarea "Perfect! I sent the no parking document to the portal if you could log in and s…" at bounding box center [551, 438] width 521 height 38
type textarea "Perfect! I sent the no parking document to the portal if you could log in and s…"
click at [869, 443] on button " Send" at bounding box center [857, 437] width 49 height 23
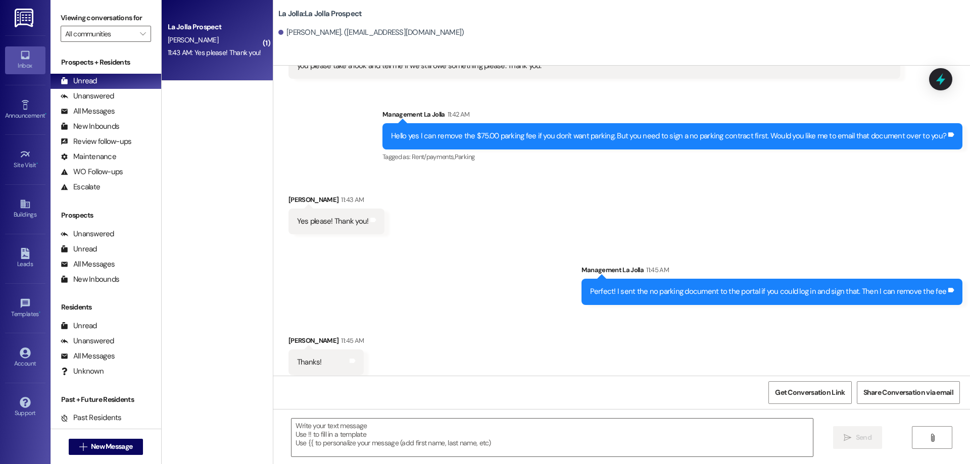
scroll to position [238, 0]
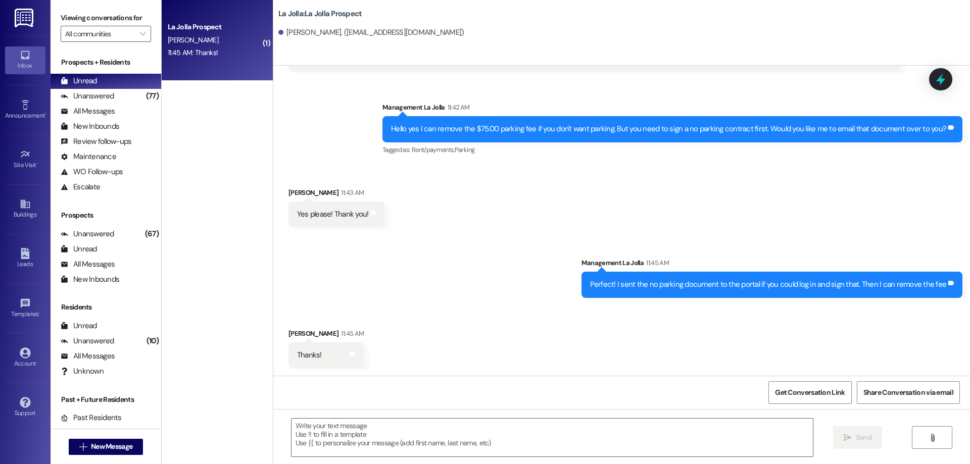
click at [731, 87] on div "Sent via SMS Management La Jolla 11:42 AM Hello yes I can remove the $75.00 par…" at bounding box center [621, 121] width 696 height 85
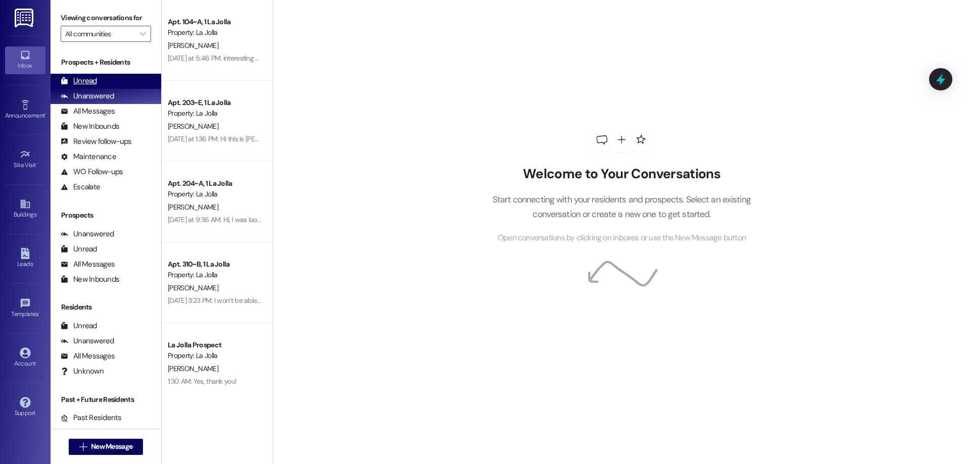
click at [112, 79] on div "Unread (0)" at bounding box center [106, 81] width 111 height 15
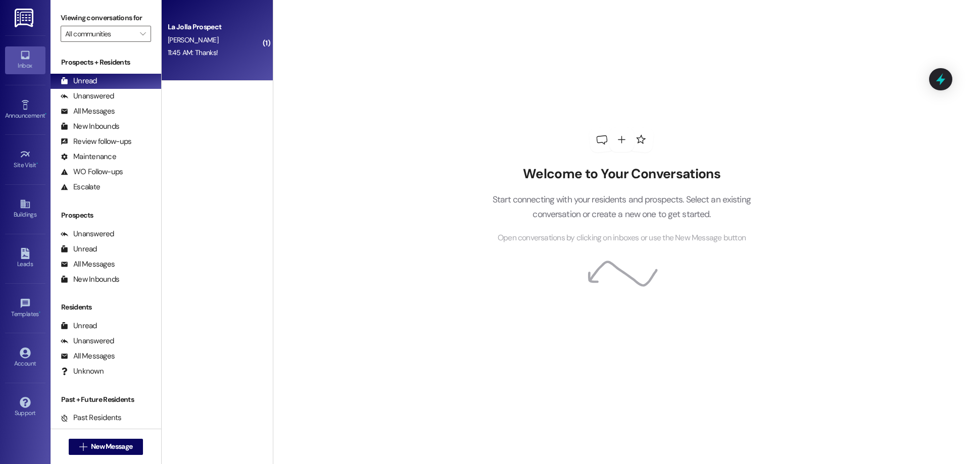
click at [197, 60] on div "La Jolla Prospect [PERSON_NAME] 11:45 AM: Thanks! 11:45 AM: Thanks!" at bounding box center [217, 40] width 111 height 81
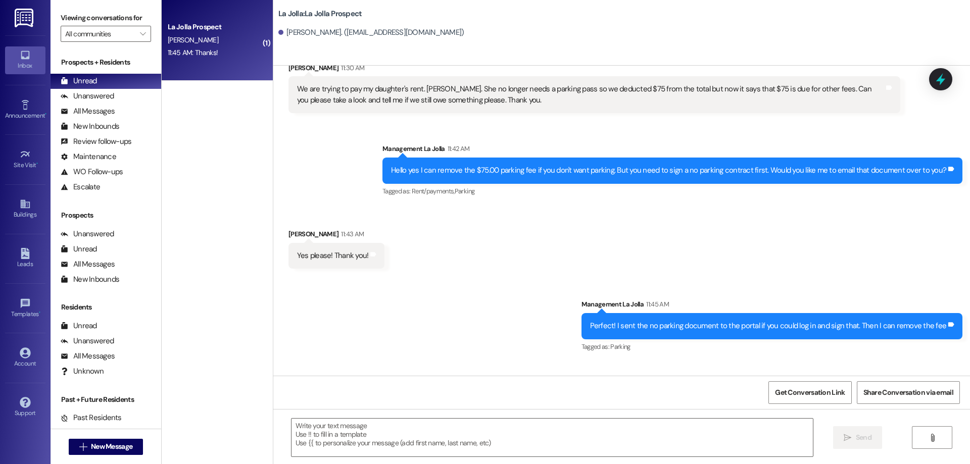
scroll to position [253, 0]
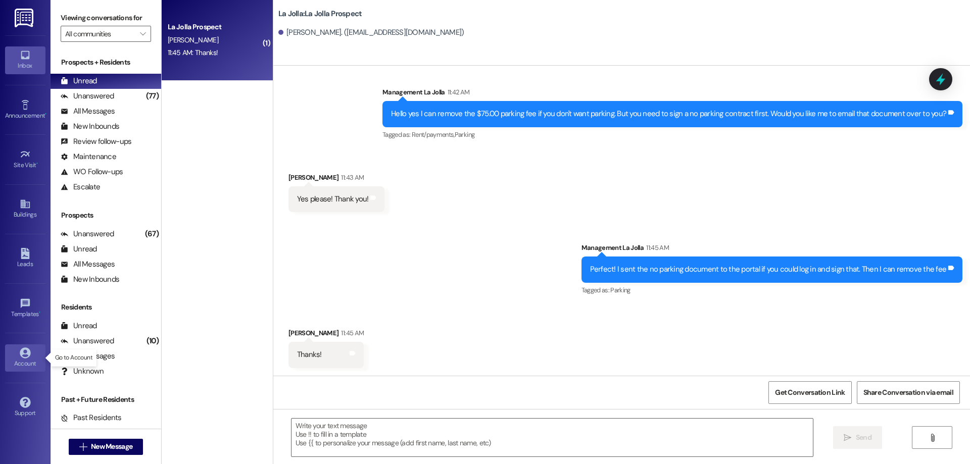
click at [26, 360] on div "Account" at bounding box center [25, 364] width 51 height 10
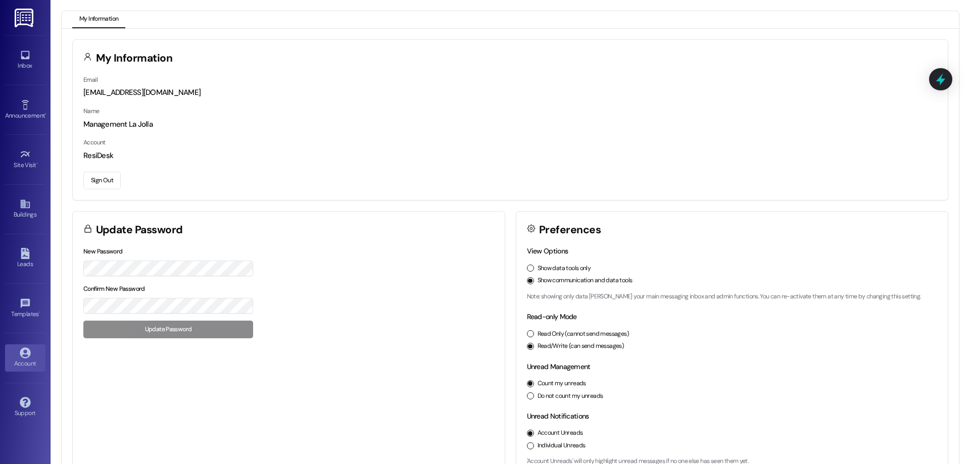
click at [99, 182] on button "Sign Out" at bounding box center [101, 181] width 37 height 18
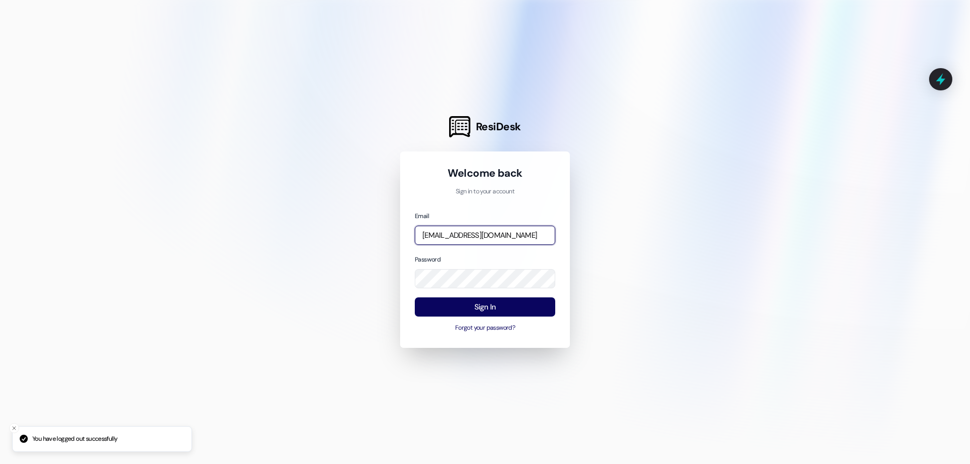
click at [484, 231] on input "[EMAIL_ADDRESS][DOMAIN_NAME]" at bounding box center [485, 236] width 140 height 20
type input "[EMAIL_ADDRESS][DOMAIN_NAME]"
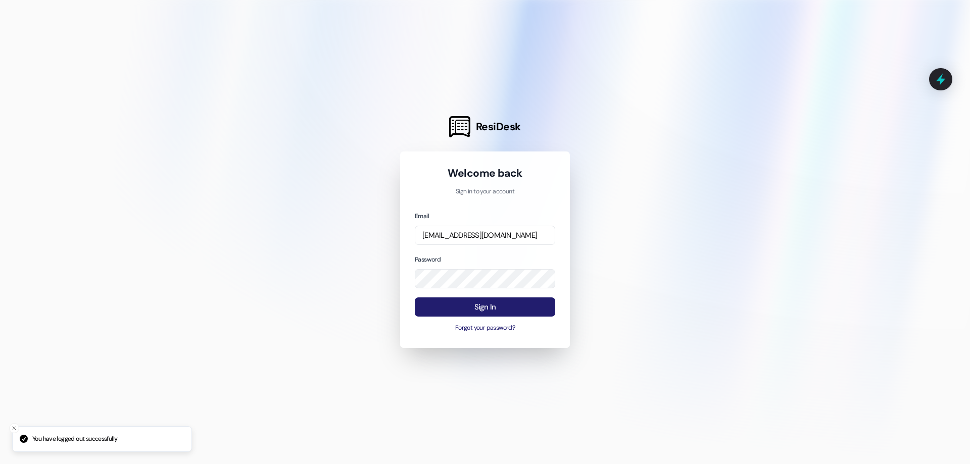
click at [494, 311] on button "Sign In" at bounding box center [485, 307] width 140 height 20
